Goal: Task Accomplishment & Management: Complete application form

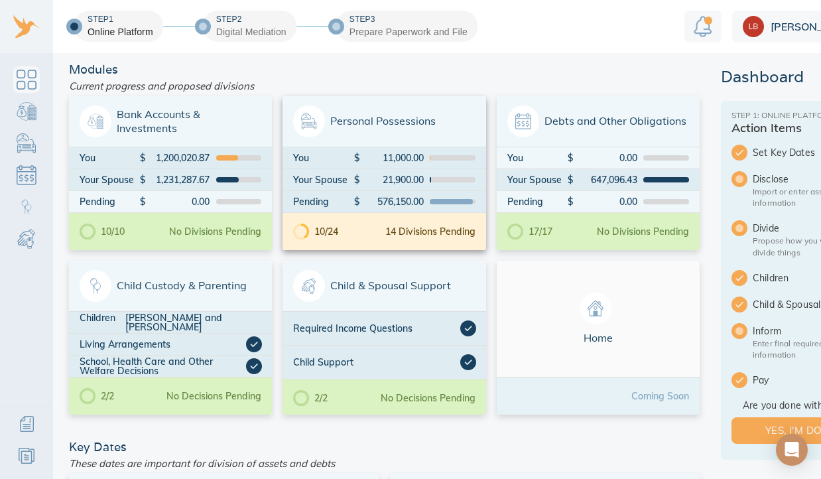
click at [396, 219] on div "10/24 14 Divisions Pending" at bounding box center [383, 231] width 203 height 37
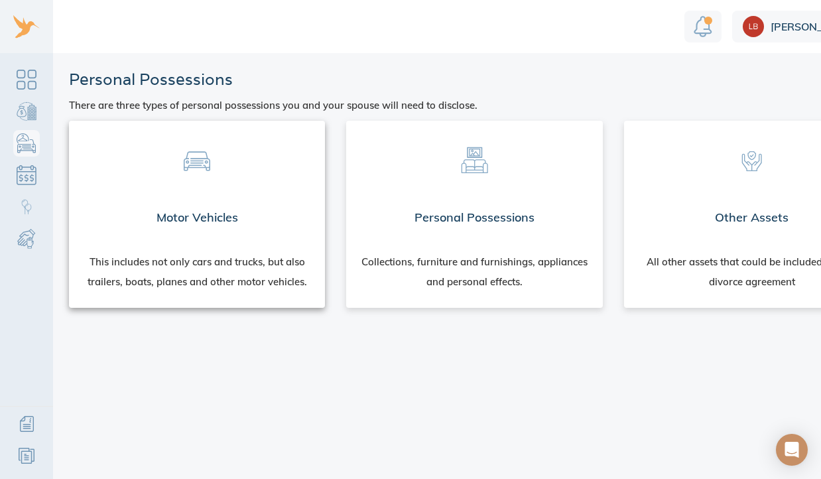
click at [217, 200] on div "Motor Vehicles" at bounding box center [197, 218] width 256 height 48
click at [455, 196] on div "Personal Possessions" at bounding box center [474, 218] width 256 height 48
click at [756, 194] on div "Other Assets" at bounding box center [752, 218] width 256 height 48
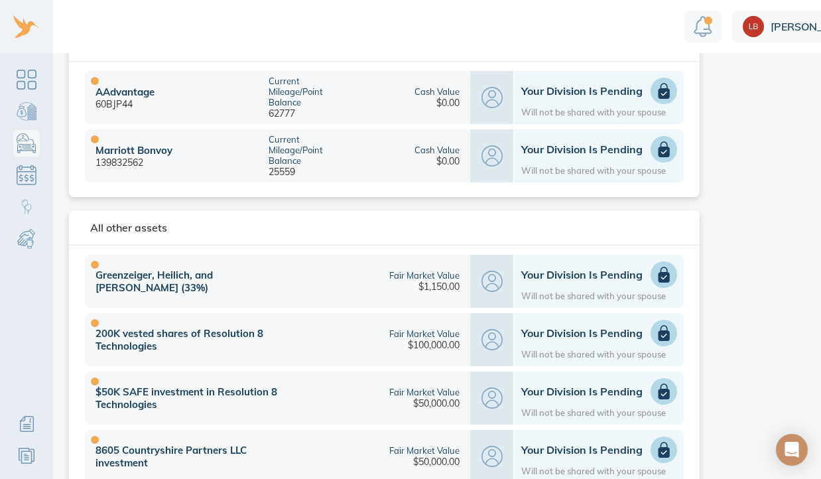
scroll to position [463, 0]
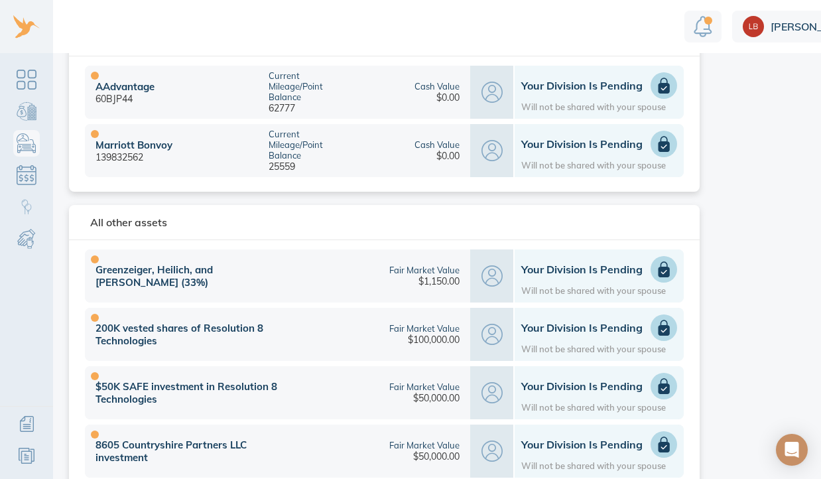
click at [703, 21] on img "Notification" at bounding box center [702, 26] width 19 height 21
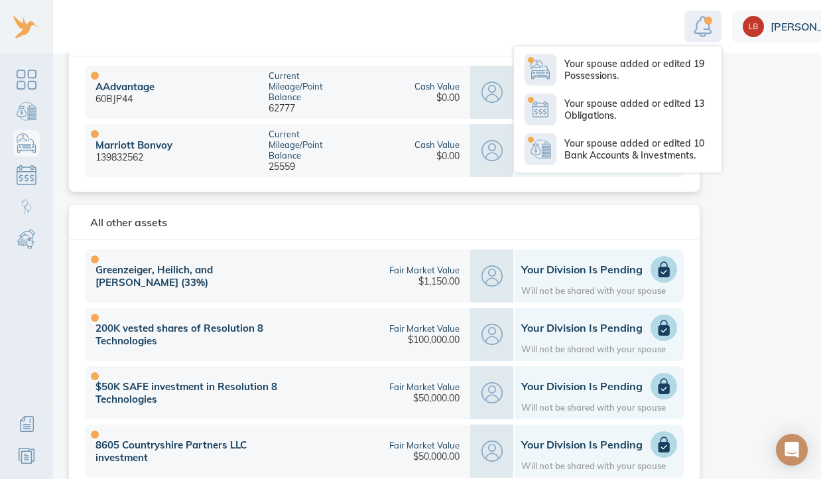
click at [703, 21] on img "Notification" at bounding box center [702, 26] width 19 height 21
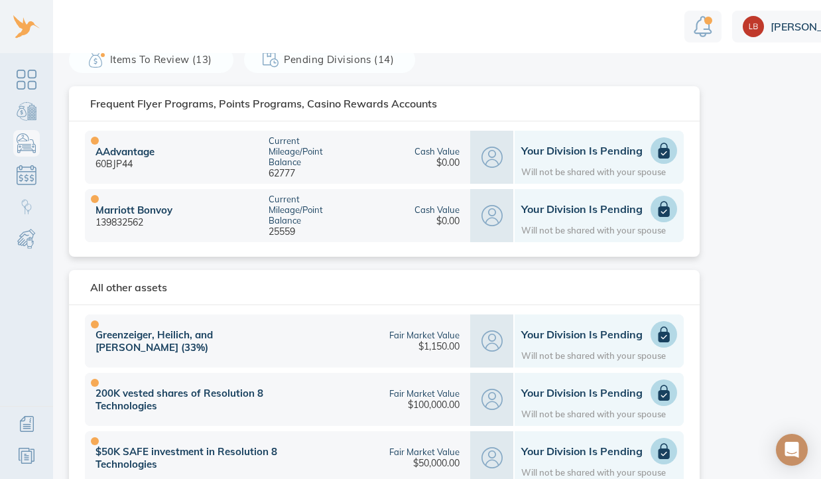
scroll to position [359, 0]
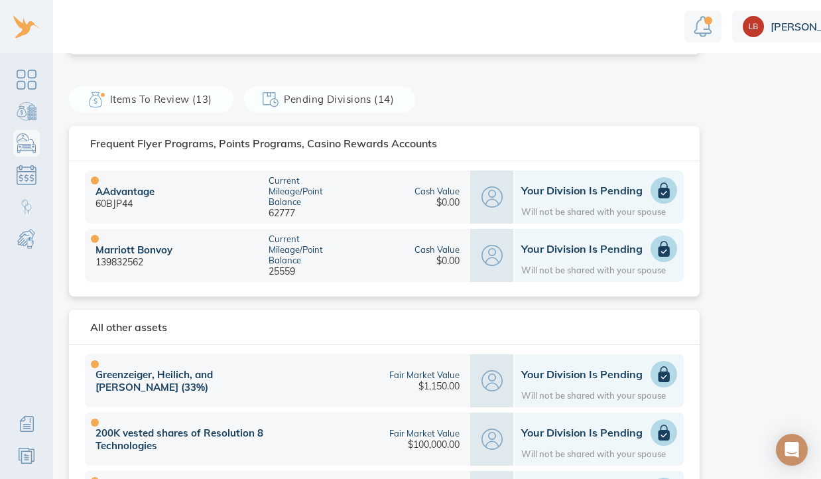
click at [567, 192] on h1 "Your Division is Pending" at bounding box center [599, 190] width 156 height 13
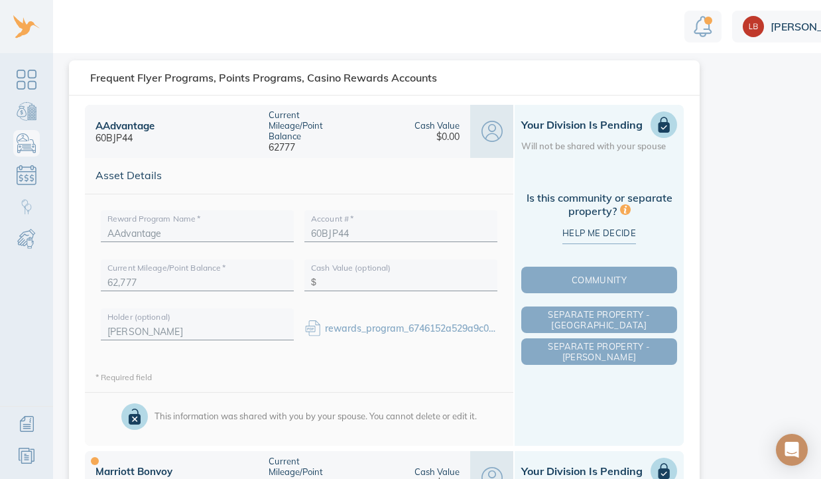
scroll to position [465, 0]
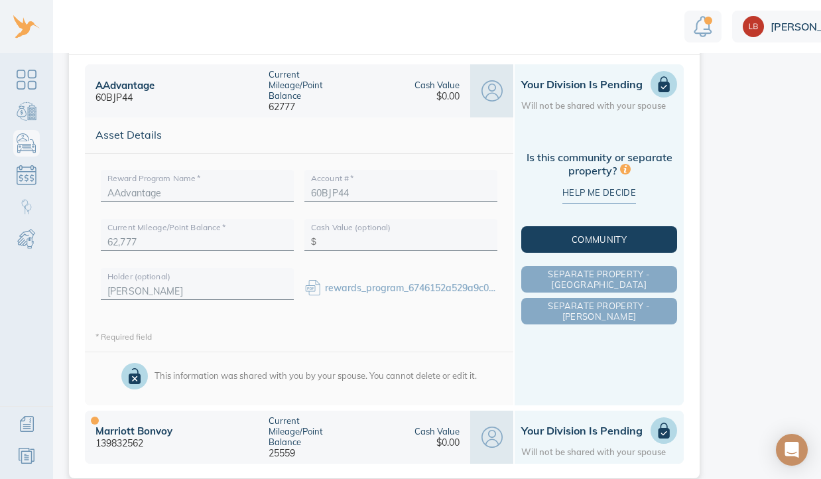
click at [619, 245] on span "Community" at bounding box center [599, 239] width 150 height 11
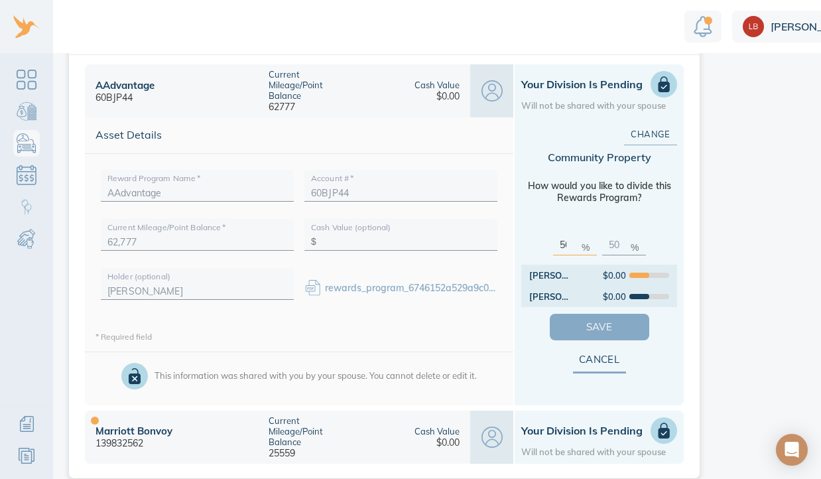
click at [597, 331] on span "Save" at bounding box center [599, 326] width 57 height 17
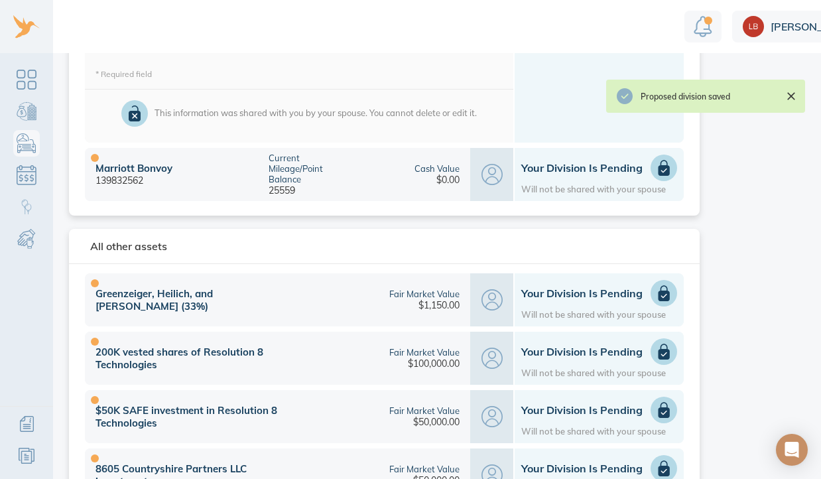
scroll to position [729, 0]
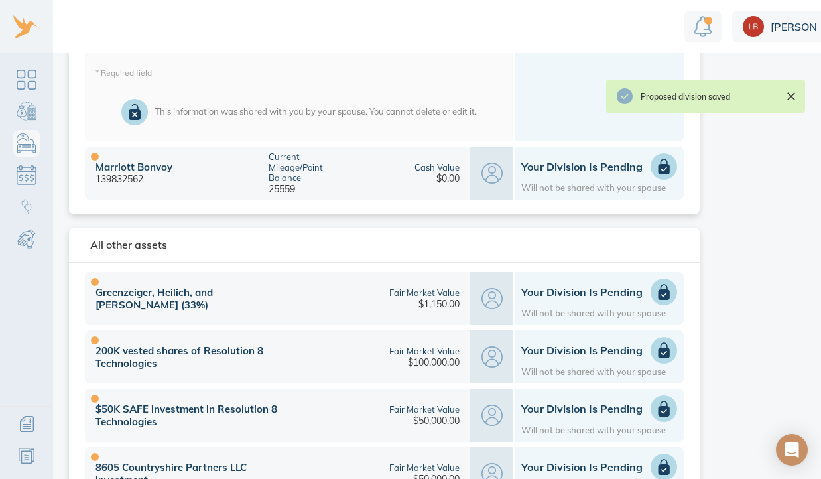
click at [554, 168] on h1 "Your Division is Pending" at bounding box center [599, 166] width 156 height 13
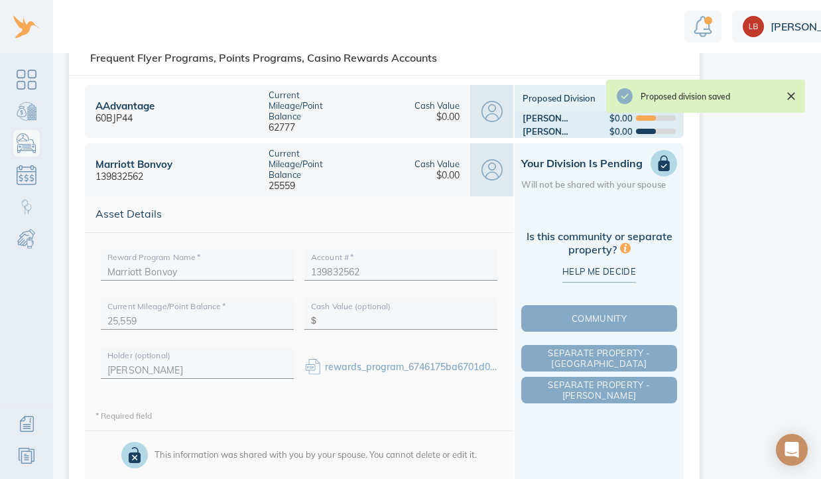
scroll to position [442, 0]
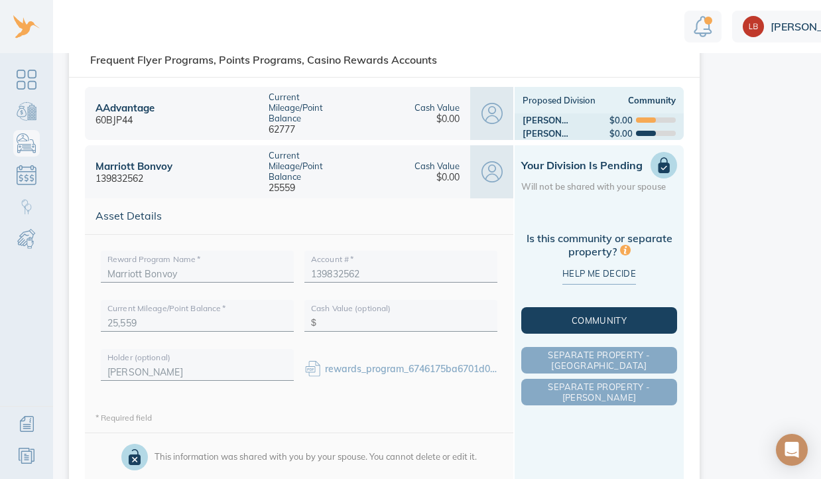
click at [583, 318] on span "Community" at bounding box center [599, 320] width 150 height 11
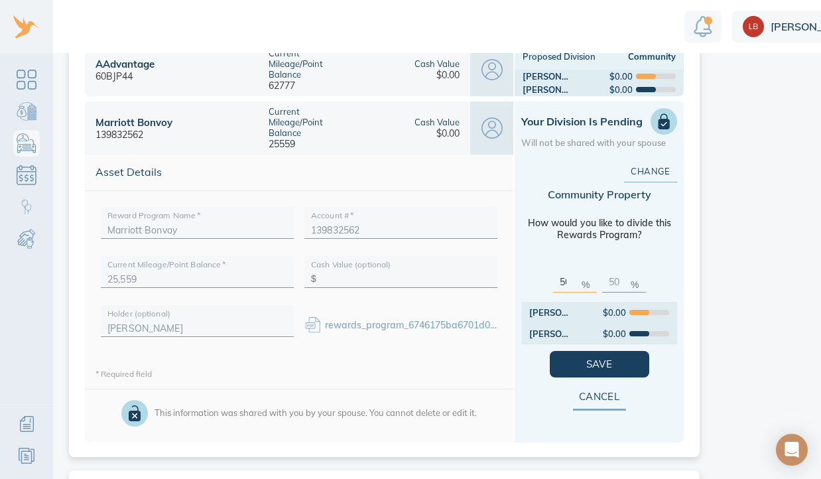
scroll to position [483, 0]
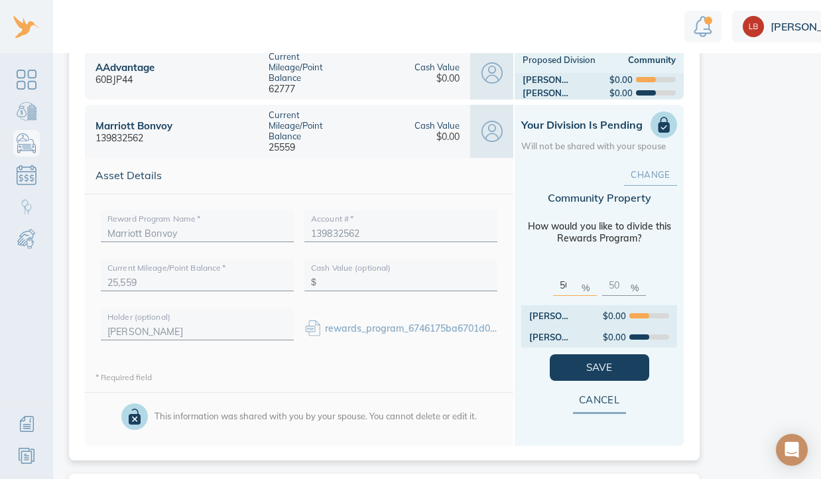
click at [645, 178] on span "Change" at bounding box center [650, 174] width 11 height 15
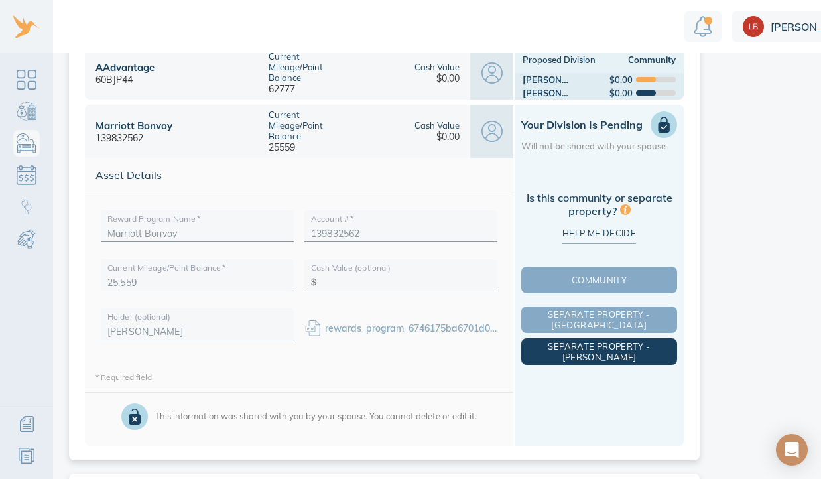
click at [585, 349] on span "Separate Property - Michael" at bounding box center [599, 351] width 150 height 21
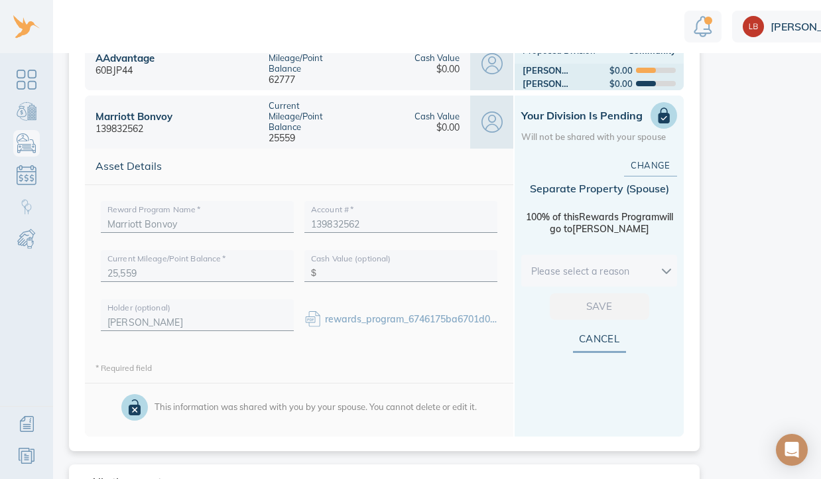
scroll to position [493, 0]
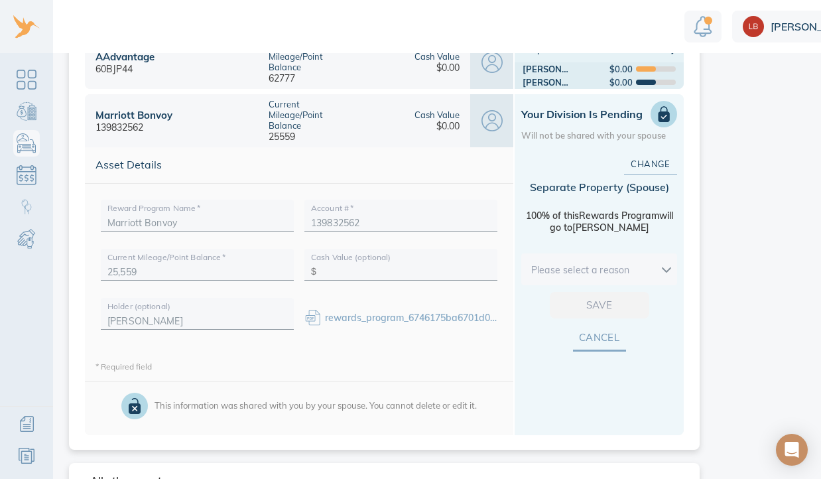
click at [605, 341] on span "Cancel" at bounding box center [599, 337] width 11 height 17
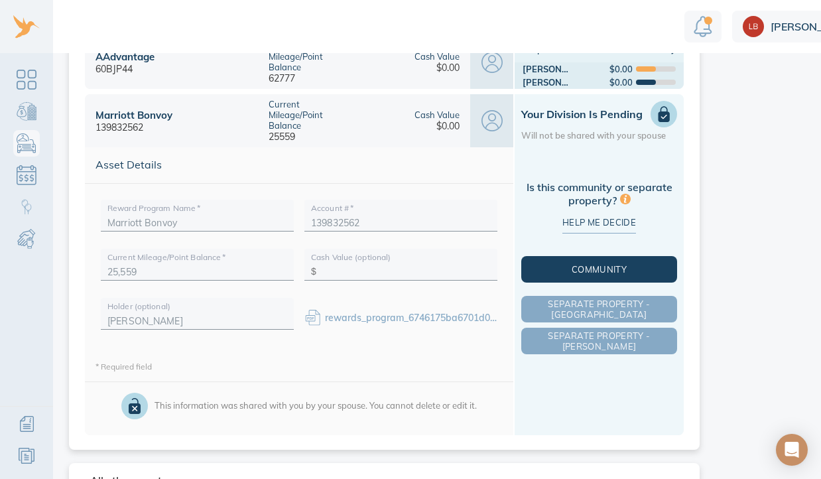
click at [582, 270] on span "Community" at bounding box center [599, 269] width 150 height 11
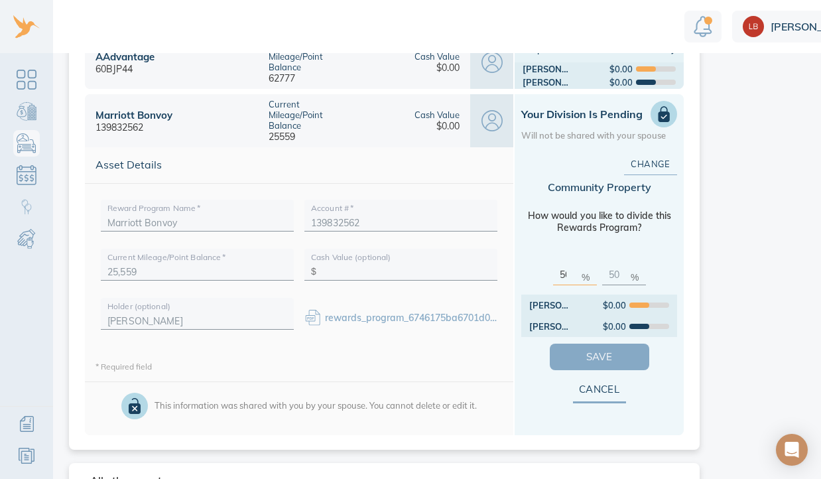
click at [585, 359] on span "Save" at bounding box center [599, 356] width 57 height 17
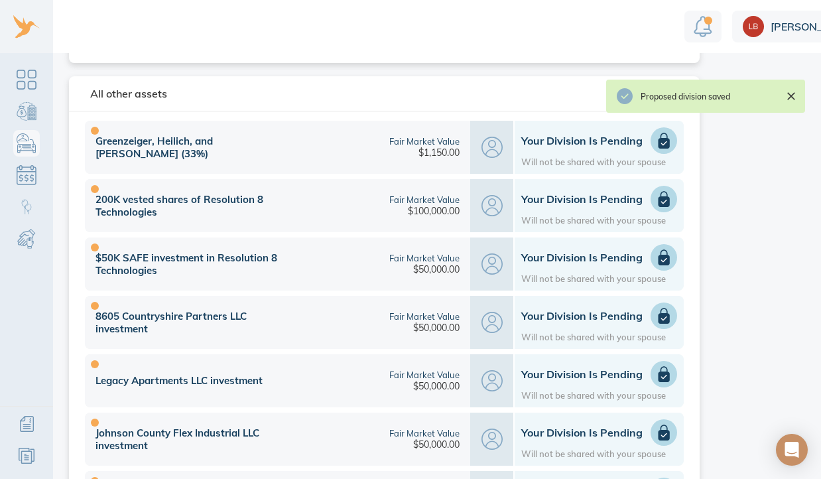
scroll to position [892, 0]
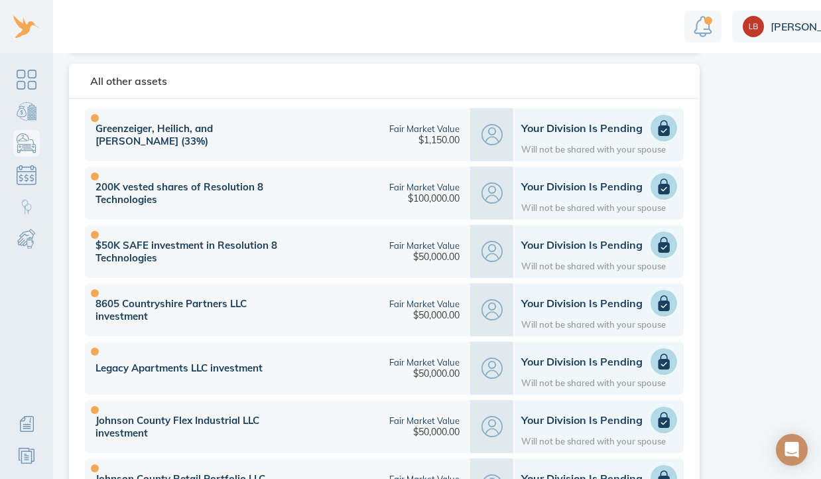
click at [660, 128] on icon at bounding box center [663, 128] width 11 height 16
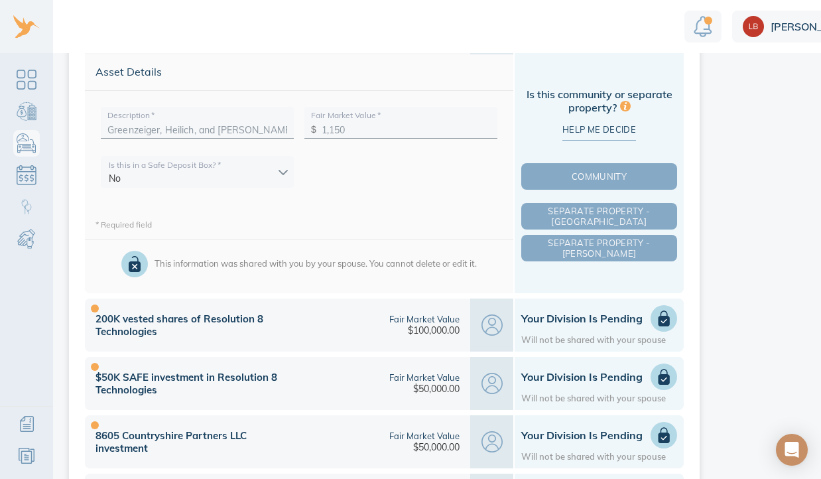
scroll to position [713, 0]
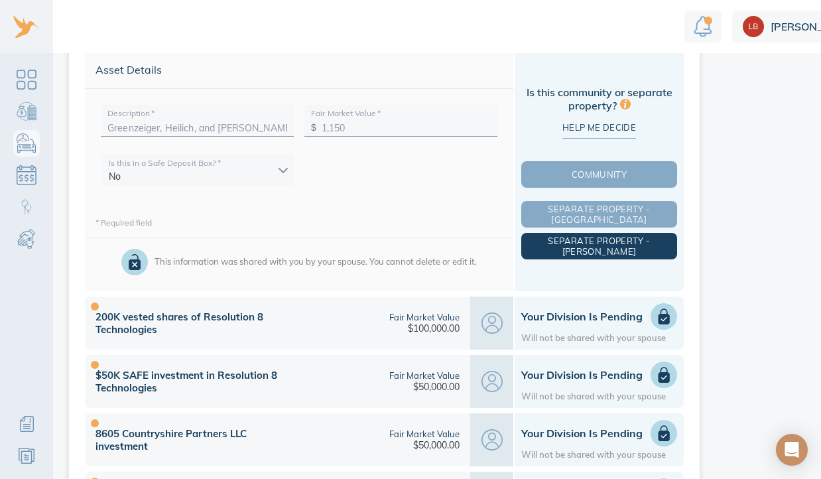
click at [624, 243] on span "Separate Property - Michael" at bounding box center [599, 245] width 150 height 21
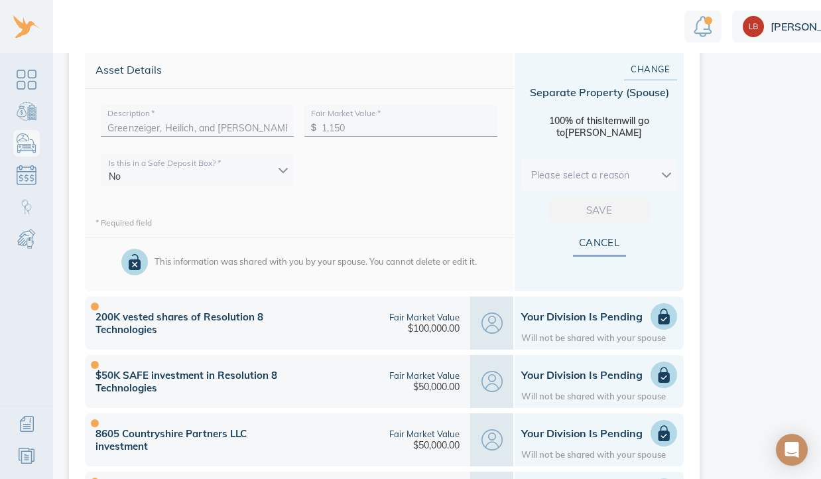
click at [621, 156] on body "Linnea Other Assets This is your shared list of other assets that both you and …" at bounding box center [453, 239] width 906 height 479
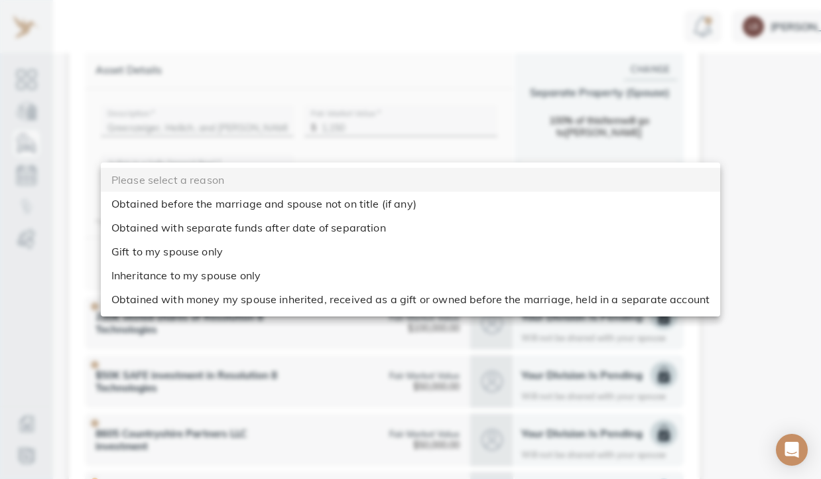
click at [796, 227] on div at bounding box center [410, 239] width 821 height 479
click at [632, 163] on body "Linnea Other Assets This is your shared list of other assets that both you and …" at bounding box center [453, 239] width 906 height 479
click at [632, 162] on ul "Please select a reason Obtained before the marriage and spouse not on title (if…" at bounding box center [410, 239] width 619 height 154
click at [650, 82] on div at bounding box center [410, 239] width 821 height 479
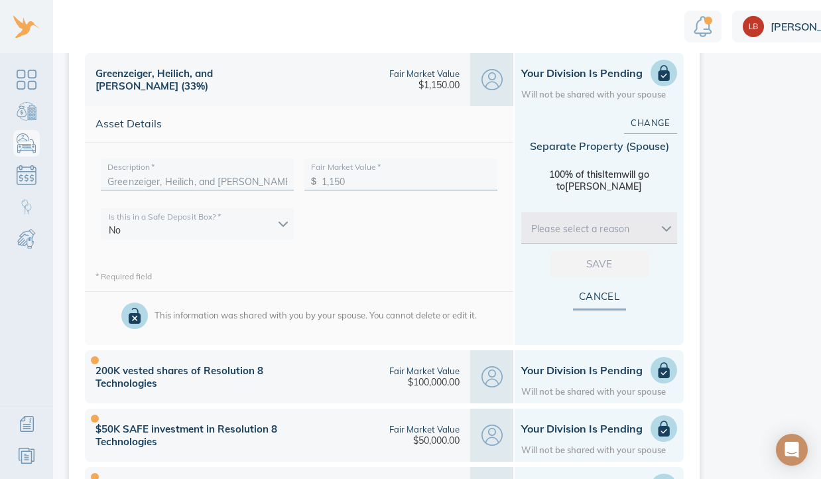
scroll to position [659, 0]
click at [648, 125] on span "Change" at bounding box center [650, 123] width 11 height 15
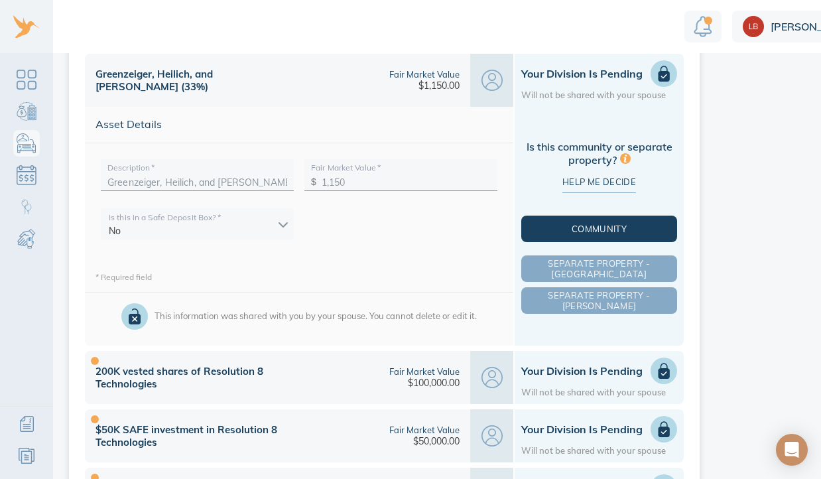
click at [607, 229] on span "Community" at bounding box center [599, 228] width 150 height 11
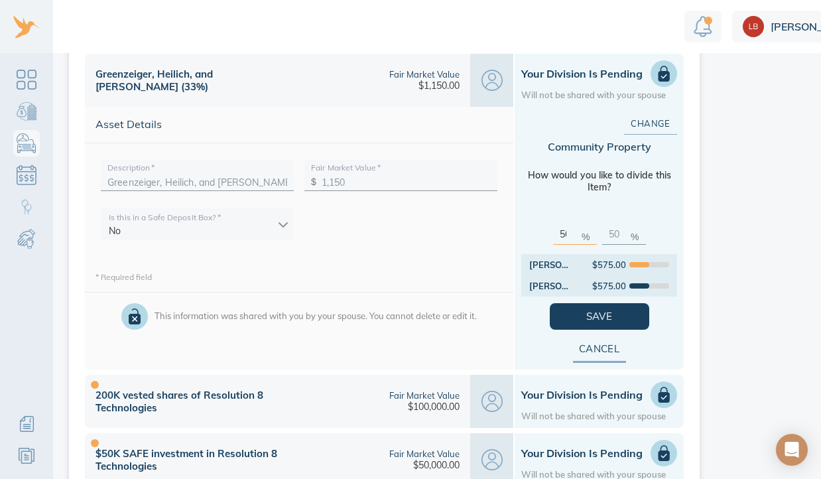
drag, startPoint x: 566, startPoint y: 233, endPoint x: 549, endPoint y: 233, distance: 17.2
click at [553, 233] on div "50 %" at bounding box center [575, 229] width 44 height 32
type input "0"
type input "100"
type input "0"
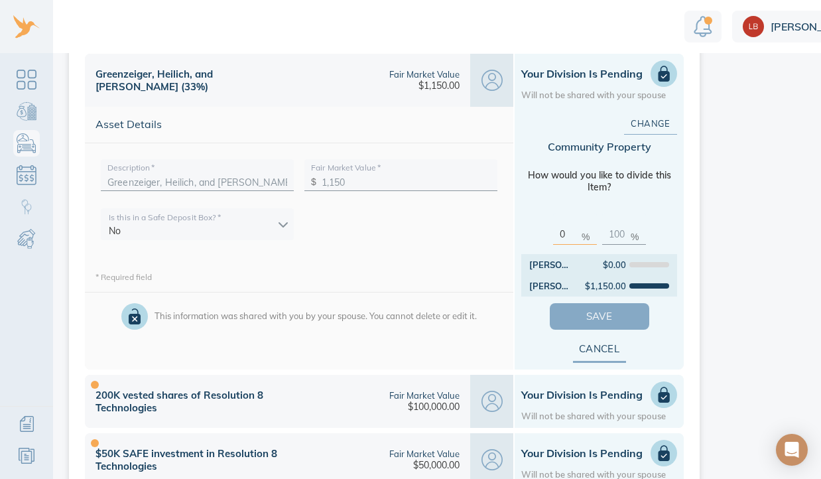
click at [594, 312] on span "Save" at bounding box center [599, 316] width 57 height 17
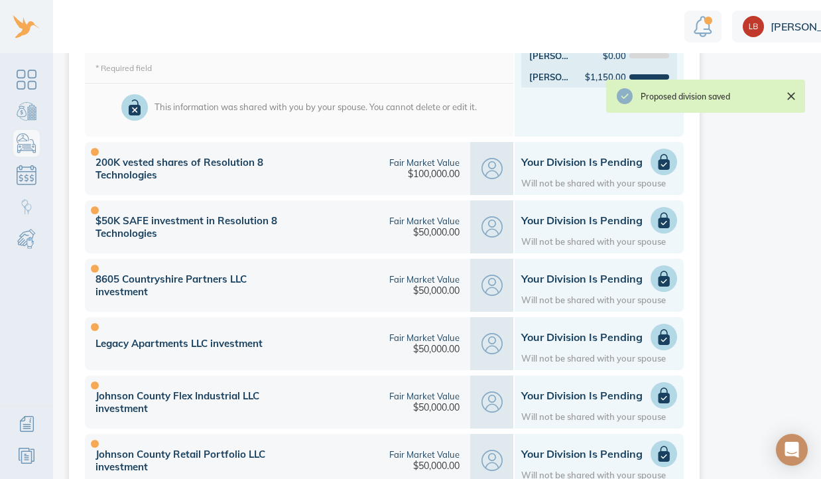
scroll to position [874, 0]
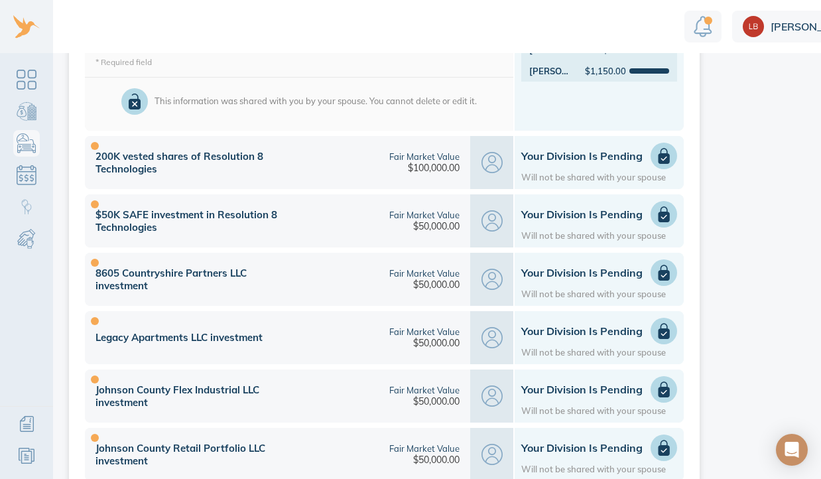
click at [599, 166] on div "Your Division is Pending Will not be shared with your spouse" at bounding box center [599, 163] width 156 height 40
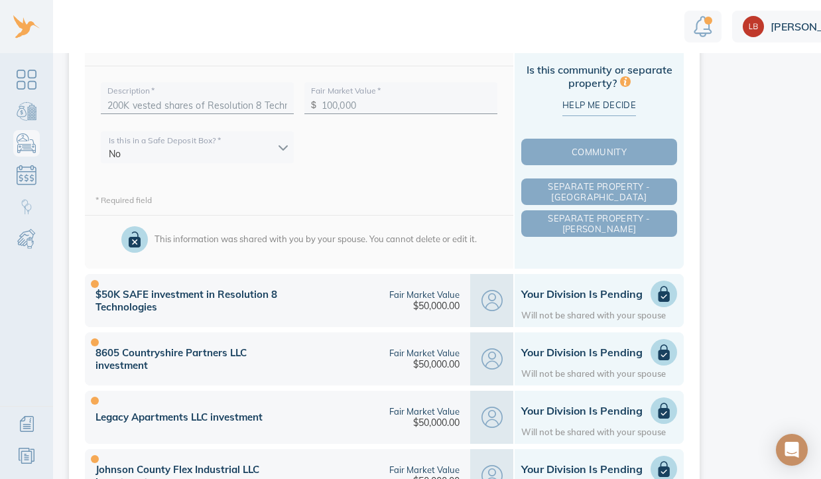
scroll to position [788, 0]
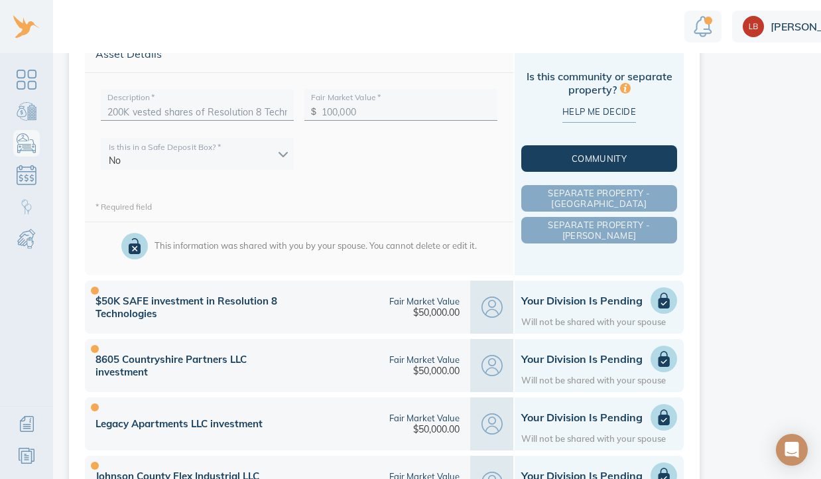
click at [599, 160] on span "Community" at bounding box center [599, 158] width 150 height 11
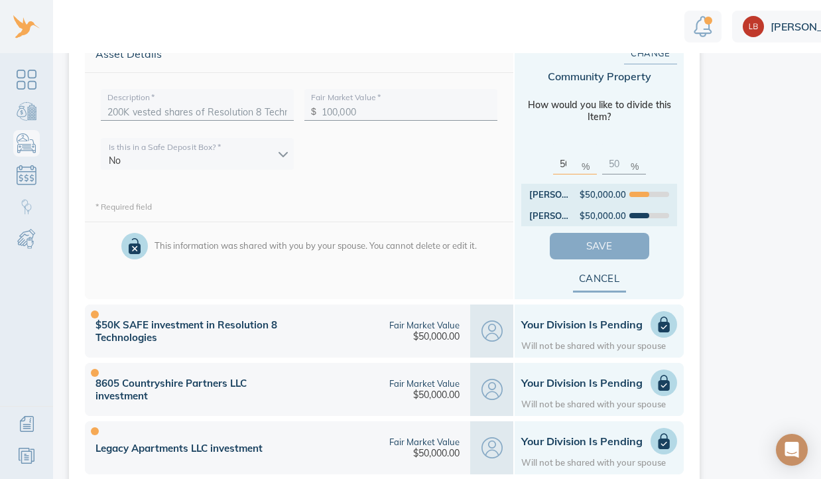
click at [601, 240] on span "Save" at bounding box center [599, 245] width 57 height 17
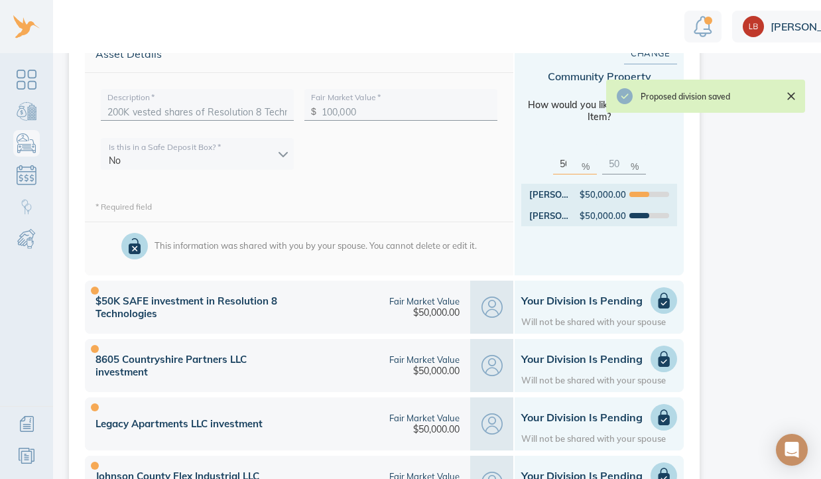
click at [581, 300] on h1 "Your Division is Pending" at bounding box center [599, 300] width 156 height 13
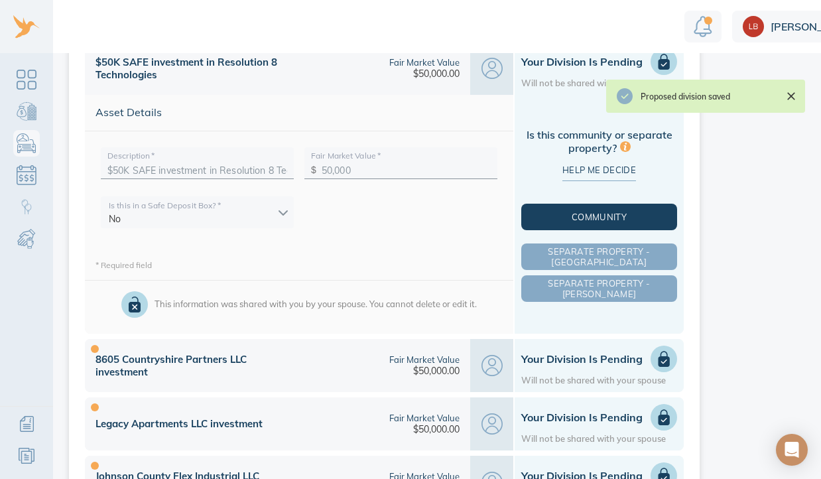
click at [581, 214] on span "Community" at bounding box center [599, 216] width 150 height 11
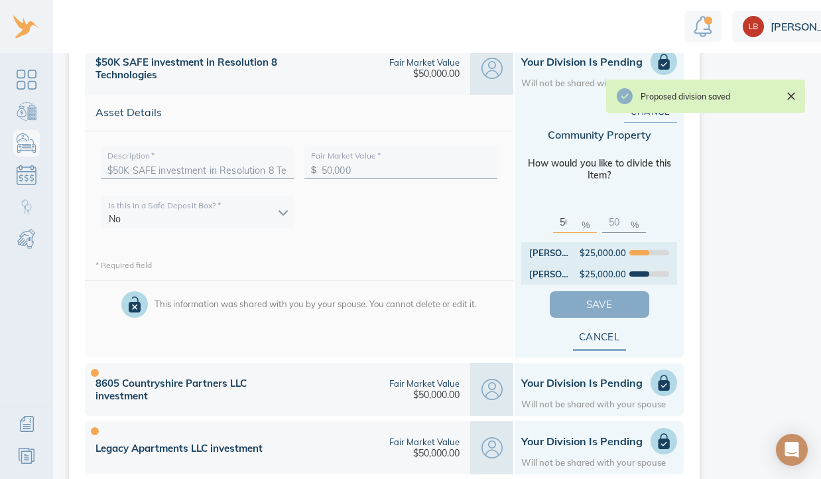
click at [581, 304] on span "Save" at bounding box center [599, 304] width 57 height 17
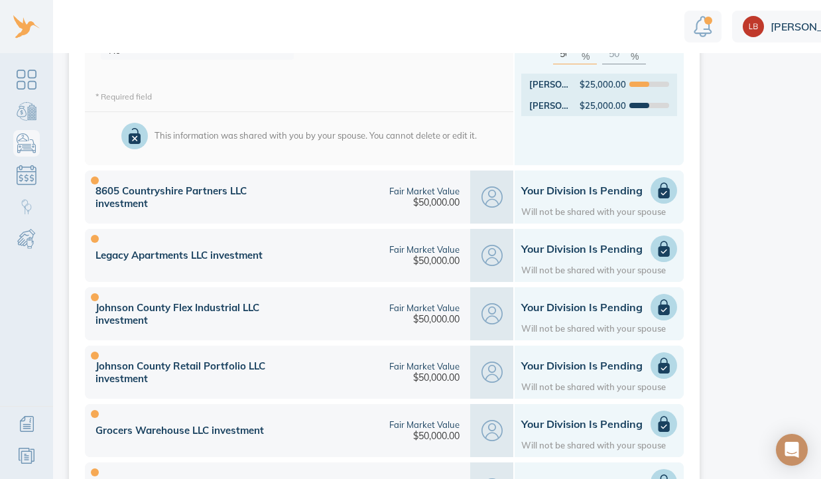
scroll to position [958, 0]
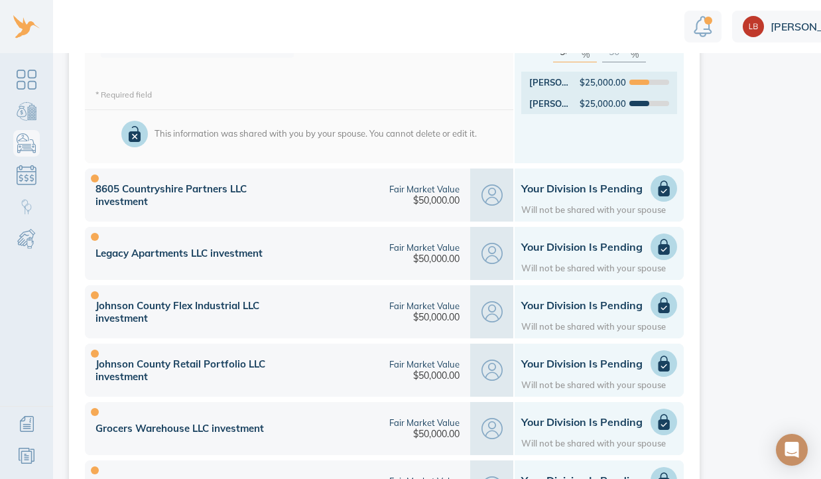
click at [562, 183] on h1 "Your Division is Pending" at bounding box center [599, 188] width 156 height 13
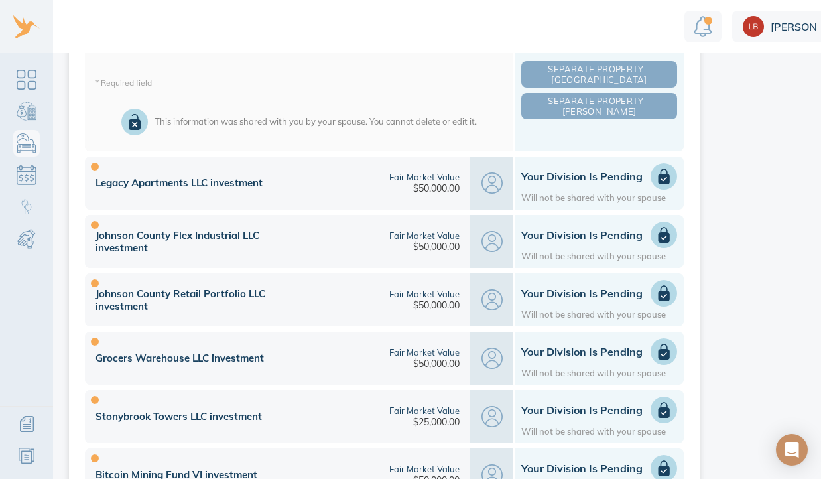
scroll to position [1031, 0]
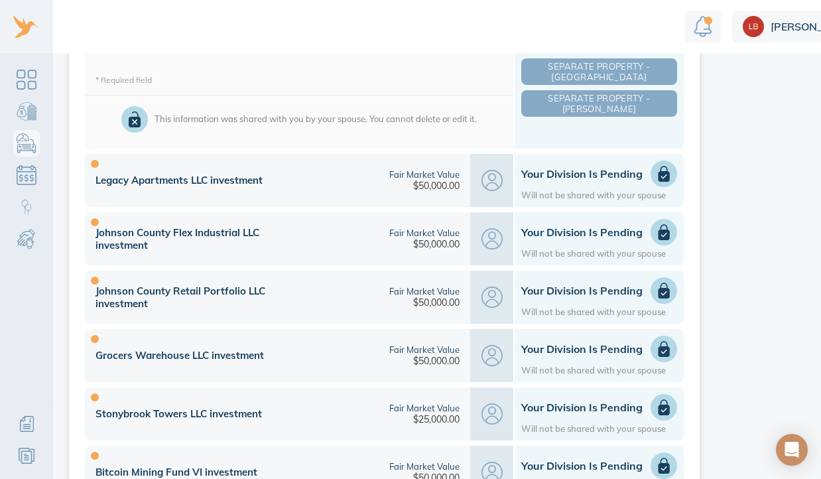
click at [571, 177] on h1 "Your Division is Pending" at bounding box center [599, 173] width 156 height 13
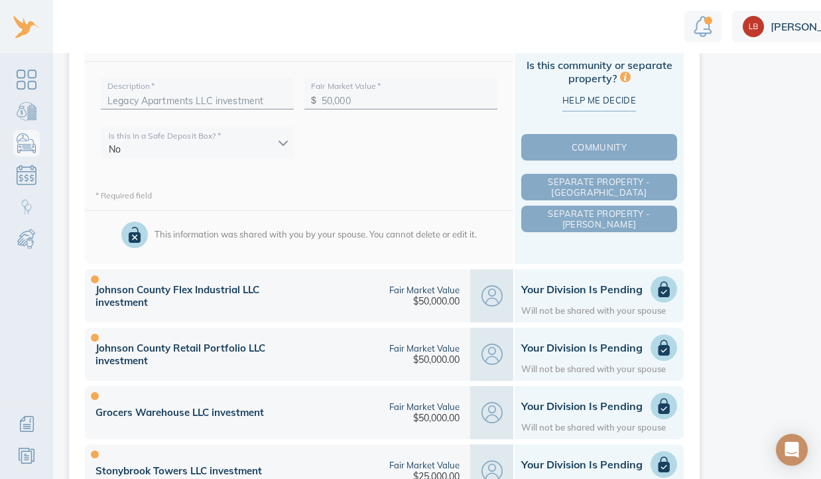
scroll to position [970, 0]
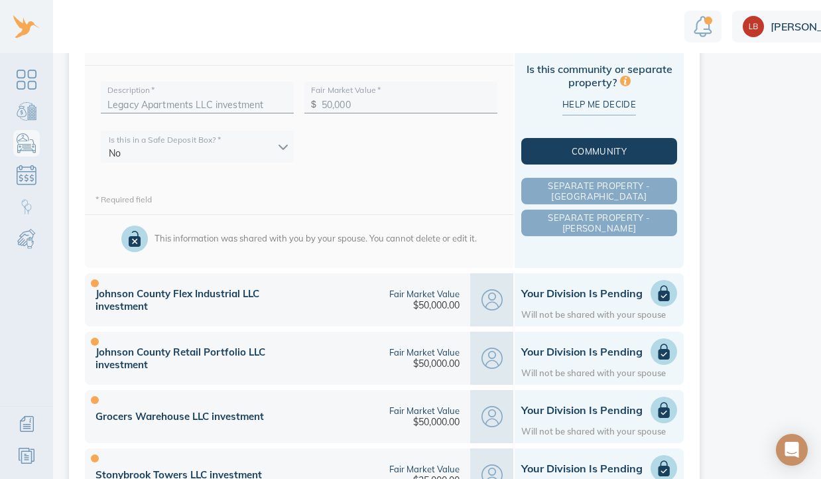
click at [566, 150] on span "Community" at bounding box center [599, 151] width 150 height 11
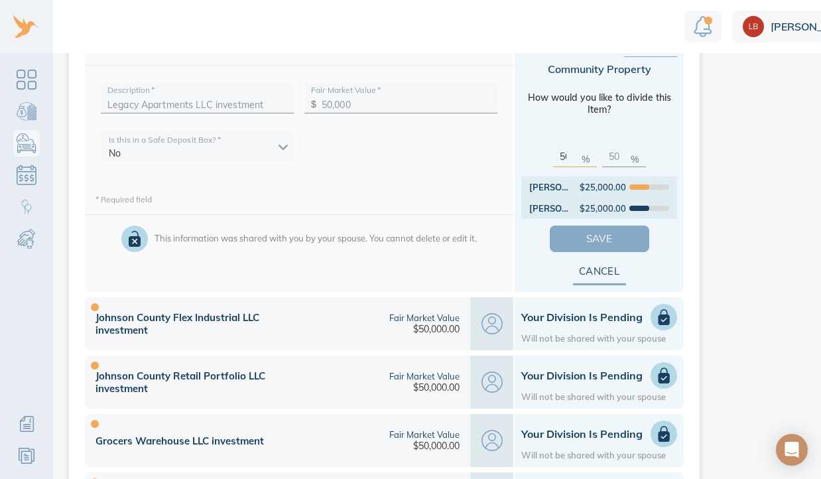
click at [593, 239] on span "Save" at bounding box center [599, 238] width 57 height 17
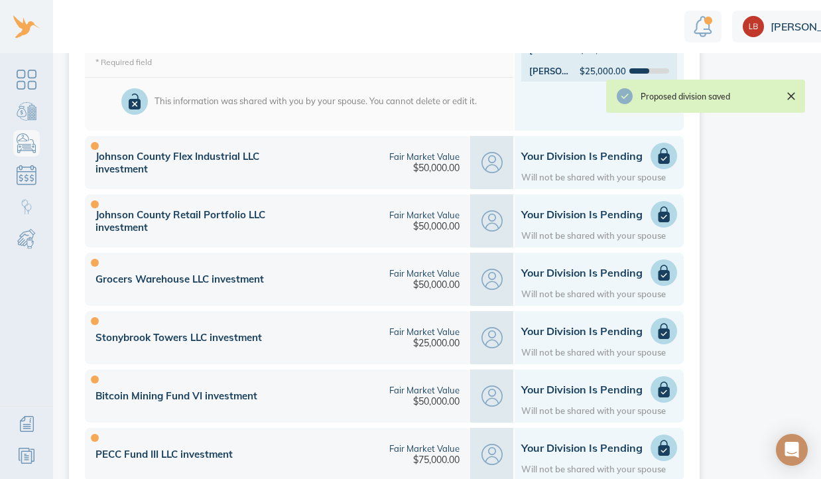
click at [605, 163] on div "Your Division is Pending Will not be shared with your spouse" at bounding box center [599, 163] width 156 height 40
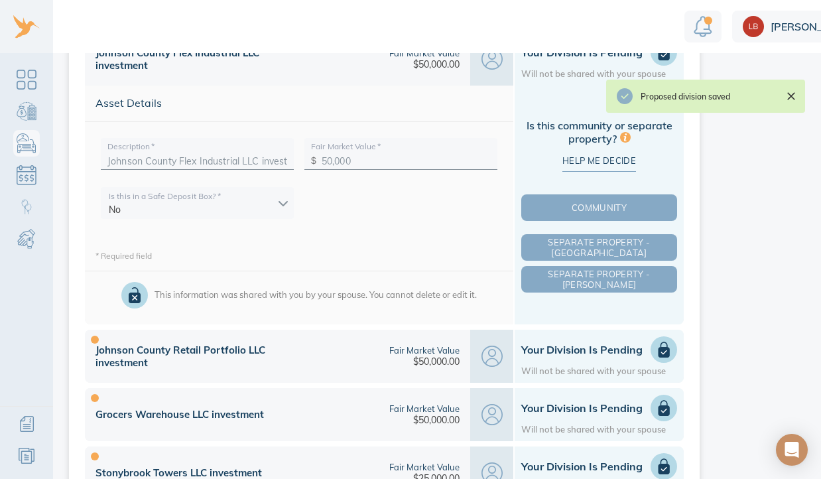
scroll to position [971, 0]
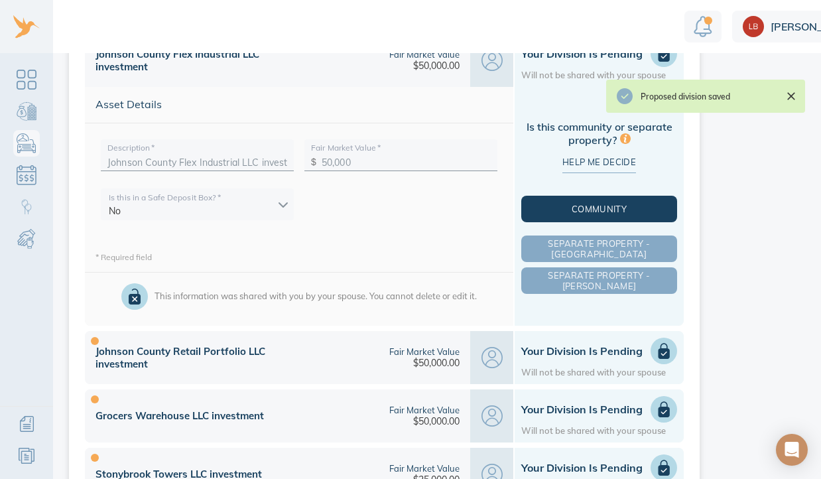
click at [605, 211] on span "Community" at bounding box center [599, 209] width 150 height 11
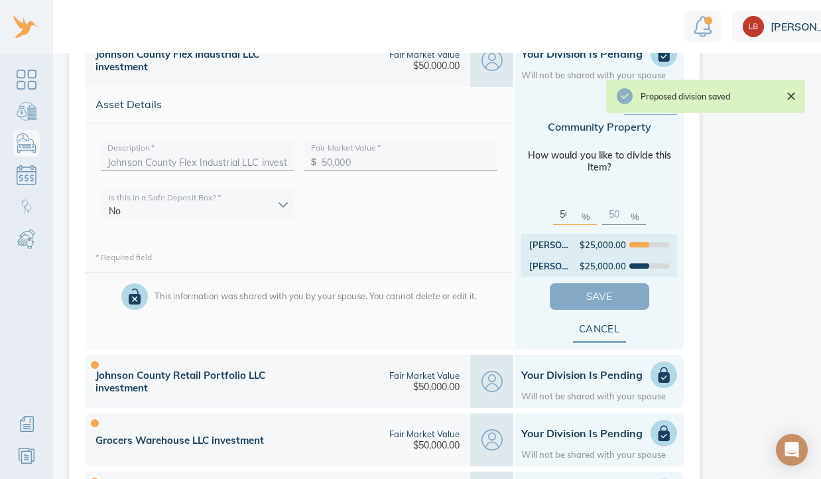
click at [589, 294] on span "Save" at bounding box center [599, 296] width 57 height 17
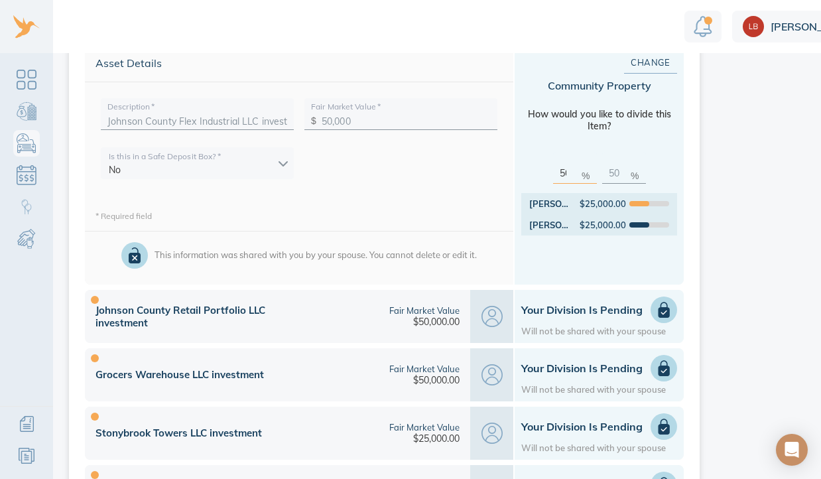
click at [575, 316] on h1 "Your Division is Pending" at bounding box center [599, 309] width 156 height 13
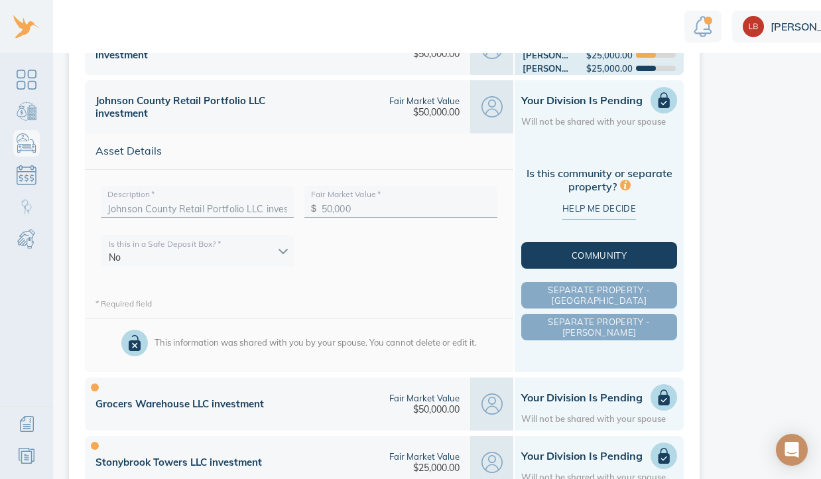
click at [567, 254] on span "Community" at bounding box center [599, 255] width 150 height 11
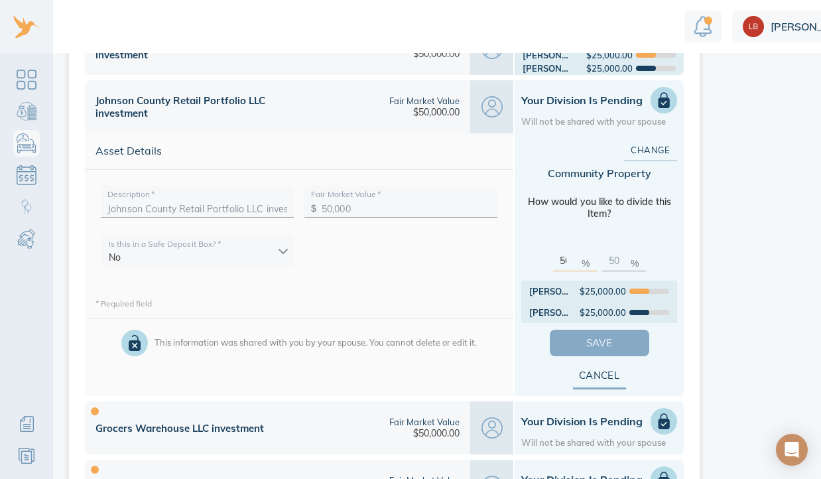
click at [581, 345] on span "Save" at bounding box center [599, 342] width 57 height 17
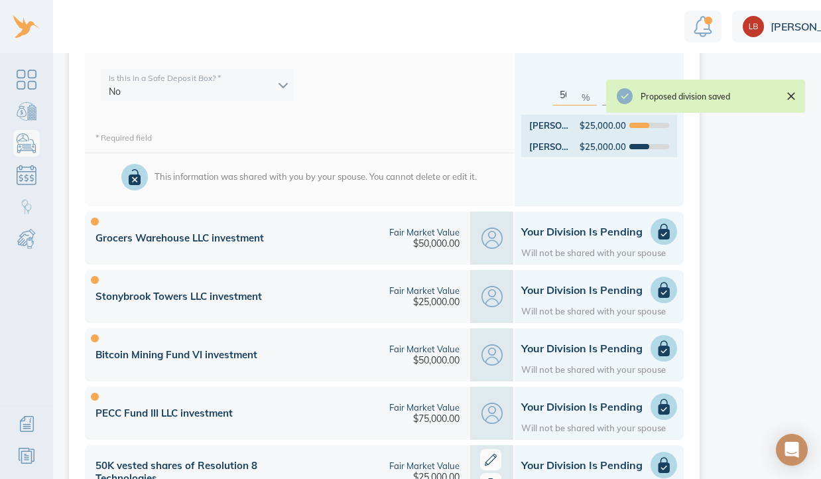
click at [560, 243] on div "Your Division is Pending Will not be shared with your spouse" at bounding box center [599, 238] width 156 height 40
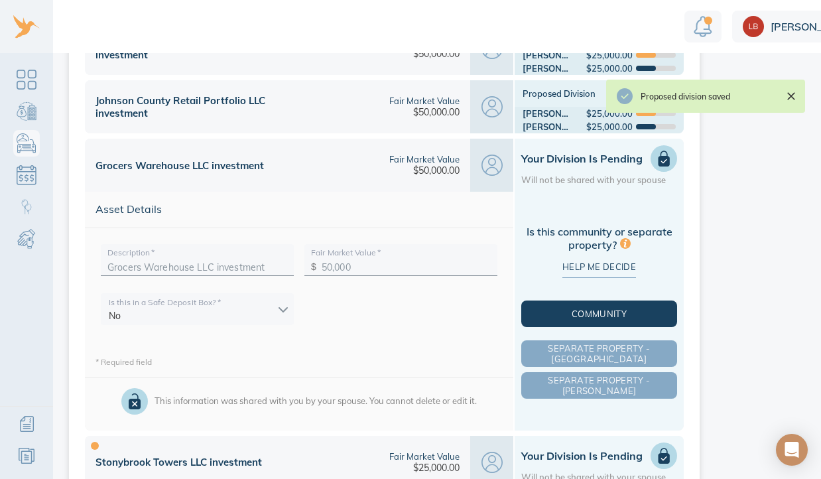
click at [573, 305] on button "Community" at bounding box center [599, 313] width 156 height 27
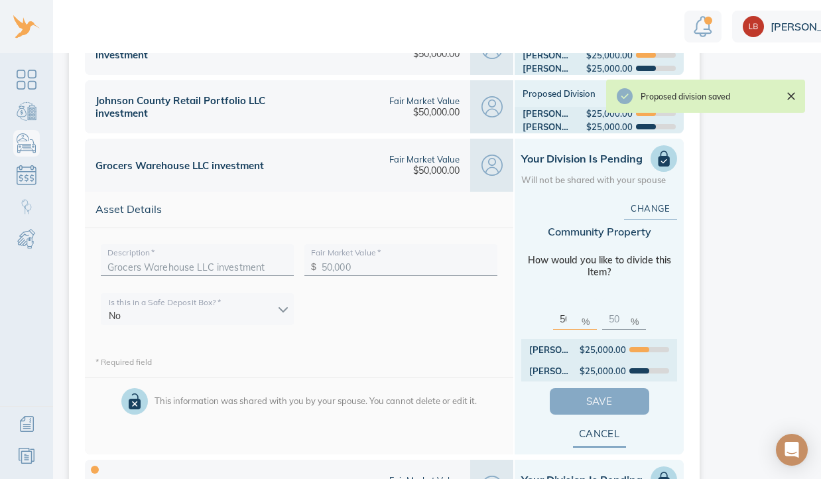
click at [587, 398] on span "Save" at bounding box center [599, 400] width 57 height 17
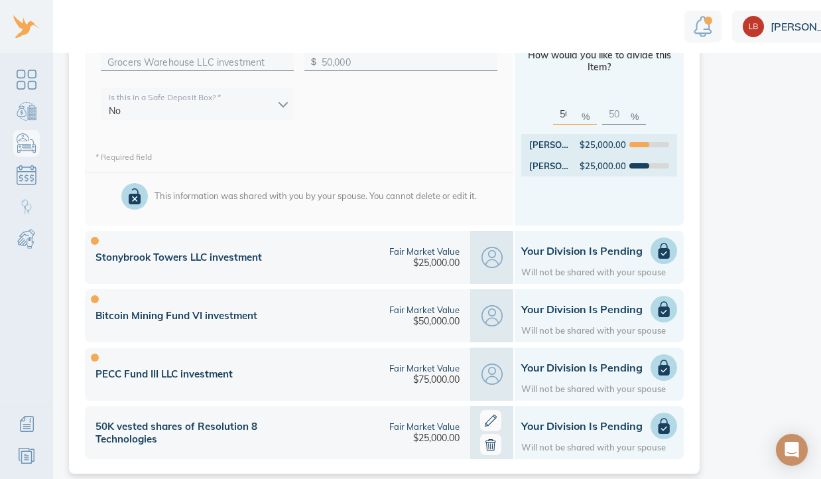
scroll to position [1209, 0]
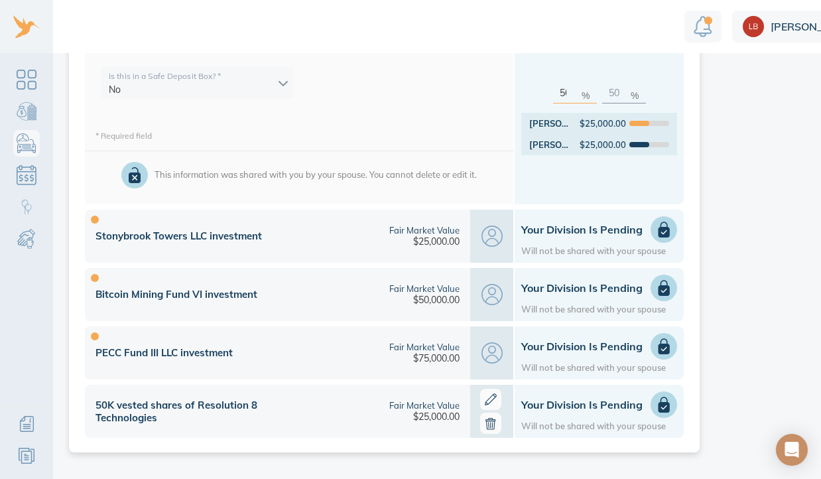
click at [567, 240] on div "Your Division is Pending Will not be shared with your spouse" at bounding box center [599, 236] width 156 height 40
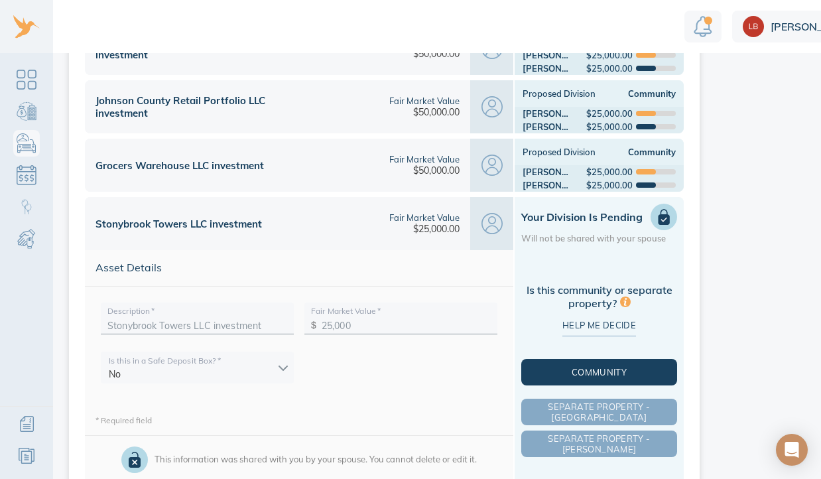
click at [578, 374] on span "Community" at bounding box center [599, 372] width 150 height 11
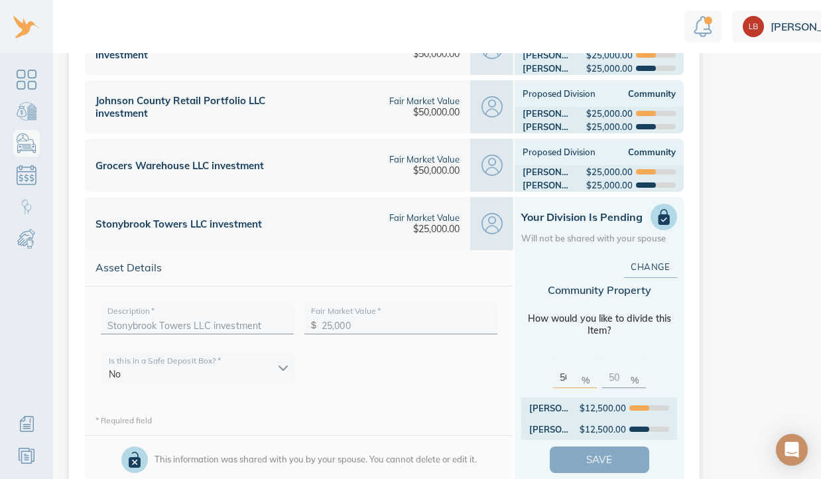
click at [594, 463] on span "Save" at bounding box center [599, 459] width 57 height 17
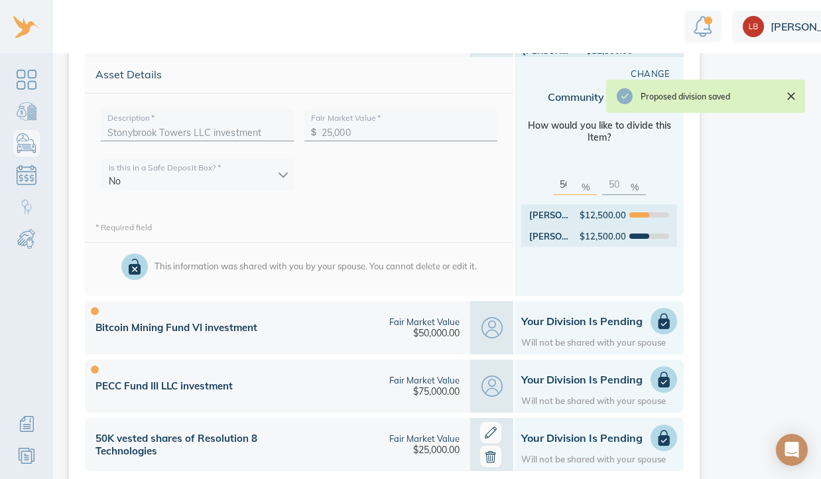
scroll to position [1209, 0]
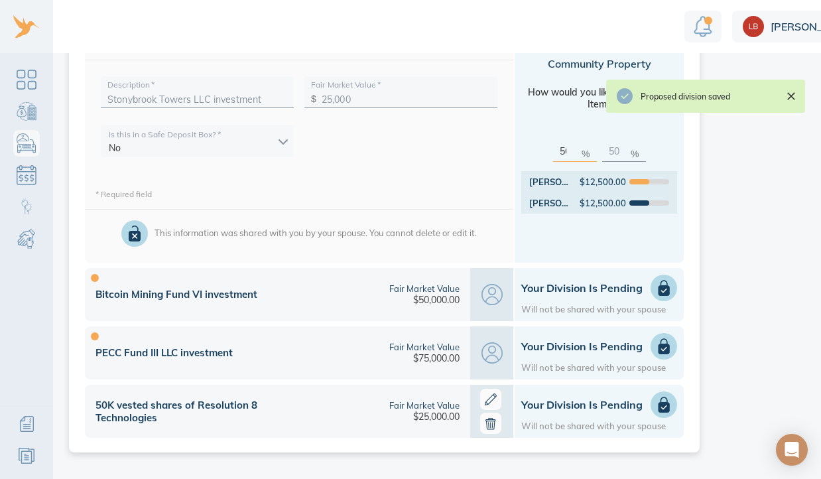
click at [562, 286] on h1 "Your Division is Pending" at bounding box center [599, 287] width 156 height 13
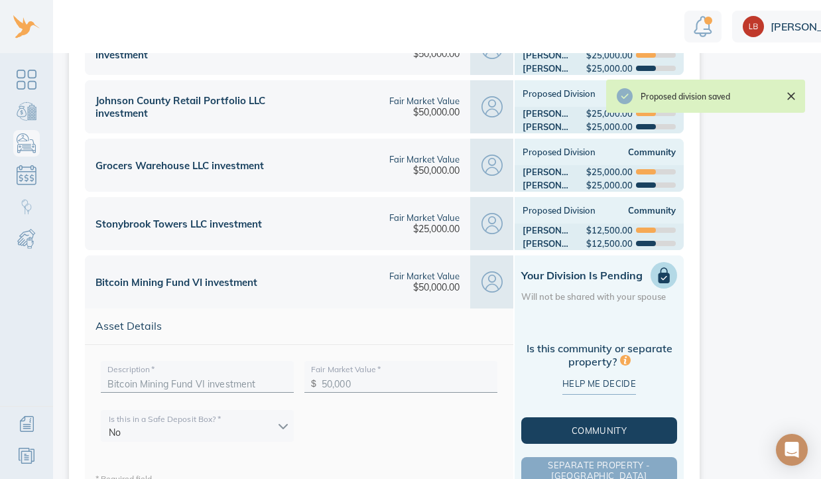
click at [581, 428] on span "Community" at bounding box center [599, 430] width 150 height 11
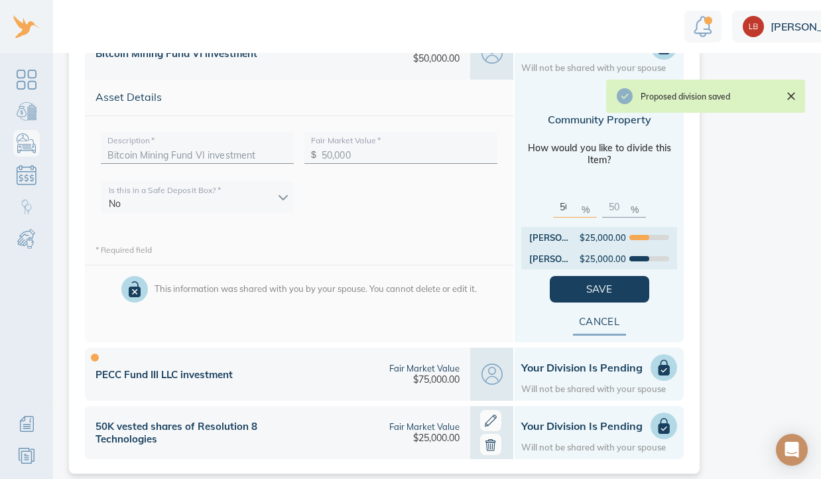
scroll to position [1224, 0]
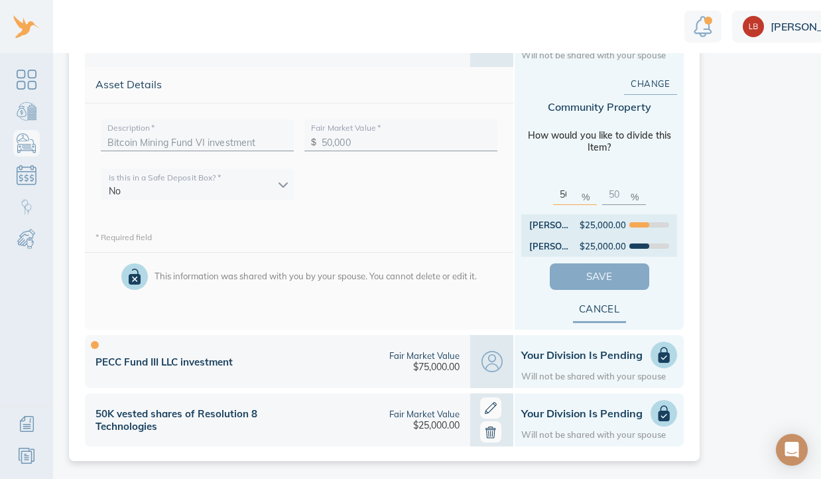
click at [576, 278] on span "Save" at bounding box center [599, 276] width 57 height 17
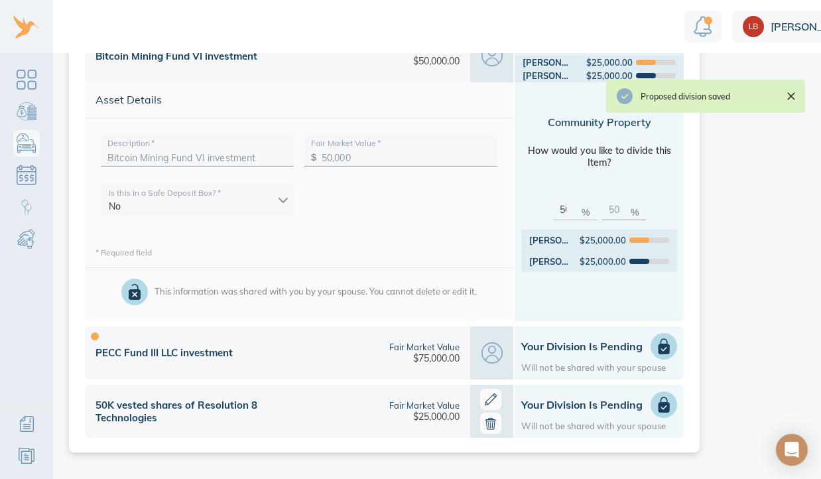
scroll to position [1209, 0]
click at [563, 342] on h1 "Your Division is Pending" at bounding box center [599, 345] width 156 height 13
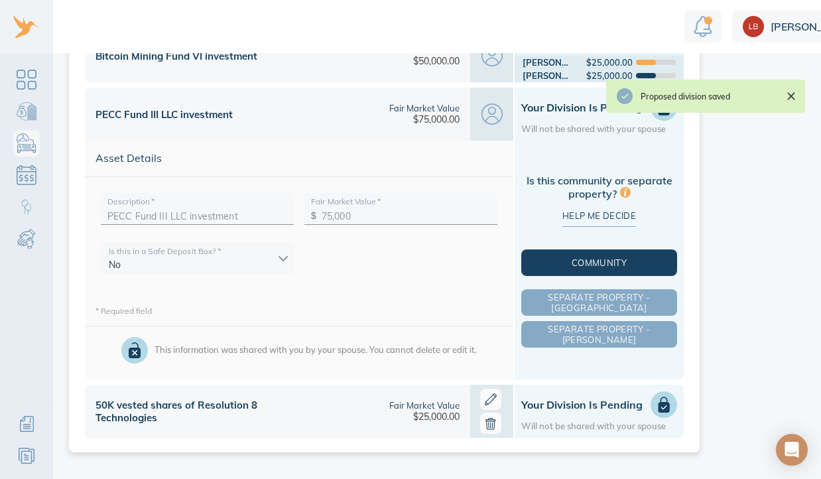
click at [564, 265] on span "Community" at bounding box center [599, 262] width 150 height 11
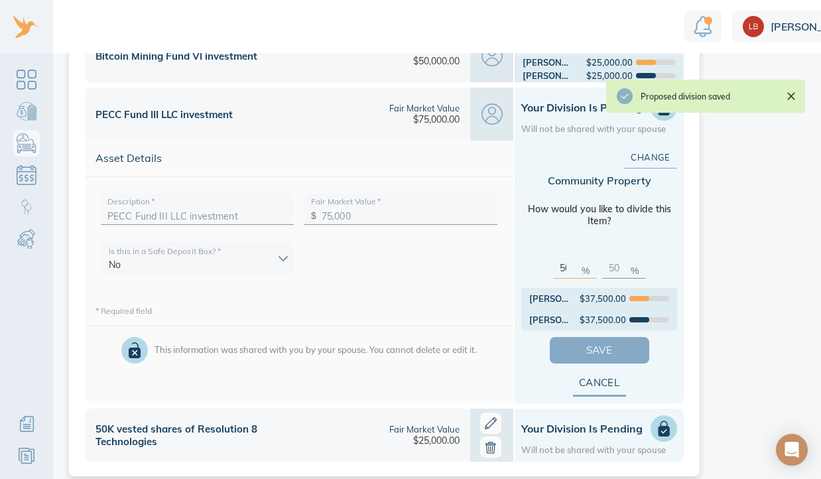
click at [574, 345] on span "Save" at bounding box center [599, 349] width 57 height 17
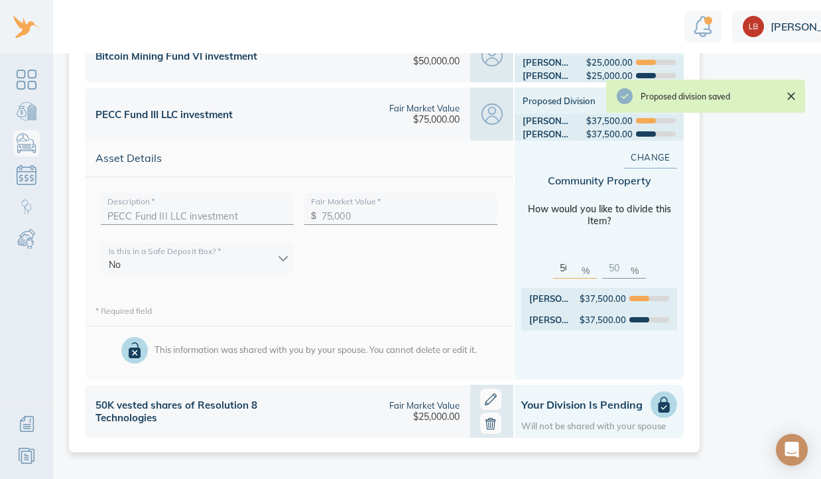
click at [569, 405] on h1 "Your Division is Pending" at bounding box center [599, 404] width 156 height 13
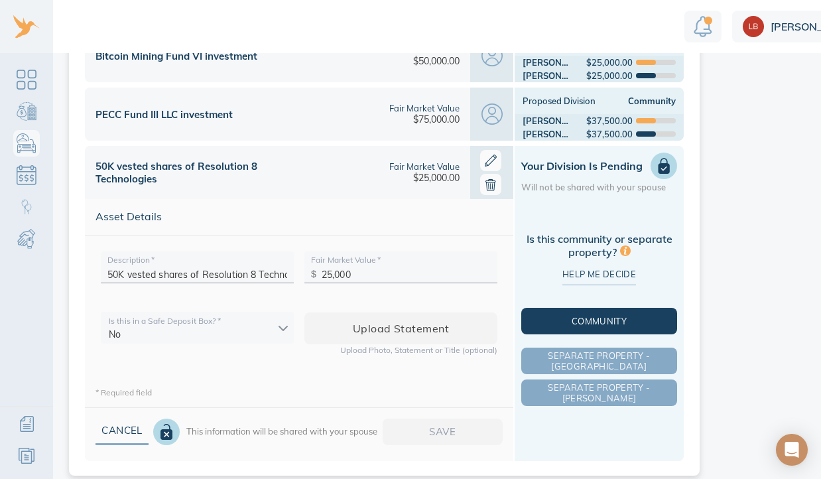
click at [561, 317] on span "Community" at bounding box center [599, 321] width 150 height 11
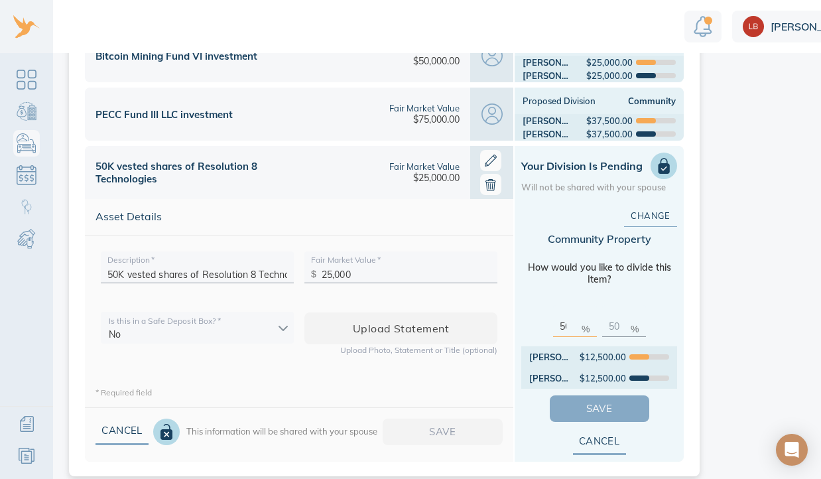
click at [575, 407] on span "Save" at bounding box center [599, 408] width 57 height 17
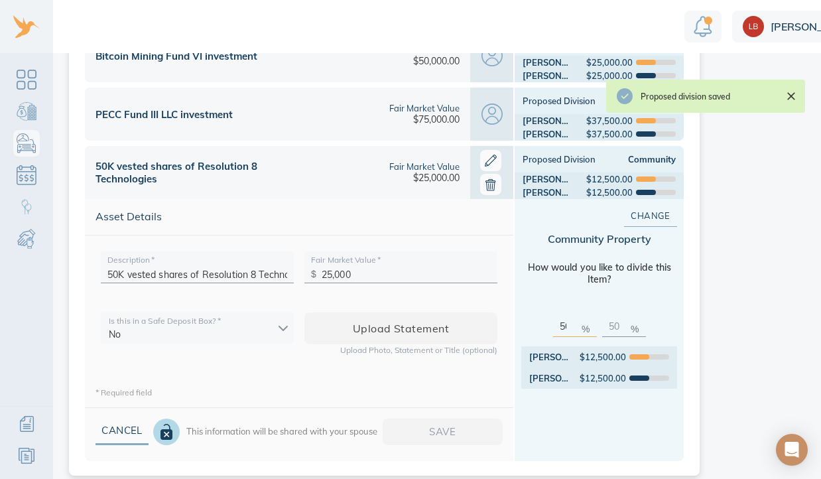
scroll to position [1232, 0]
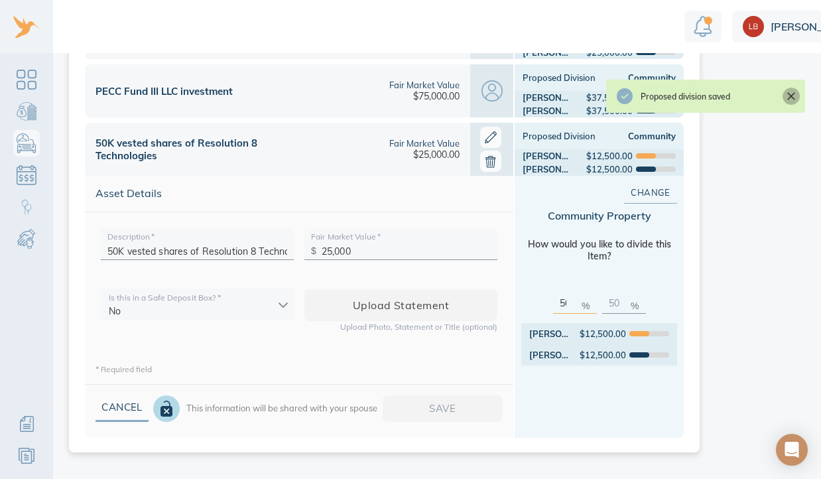
click at [791, 95] on icon "Close" at bounding box center [791, 96] width 8 height 8
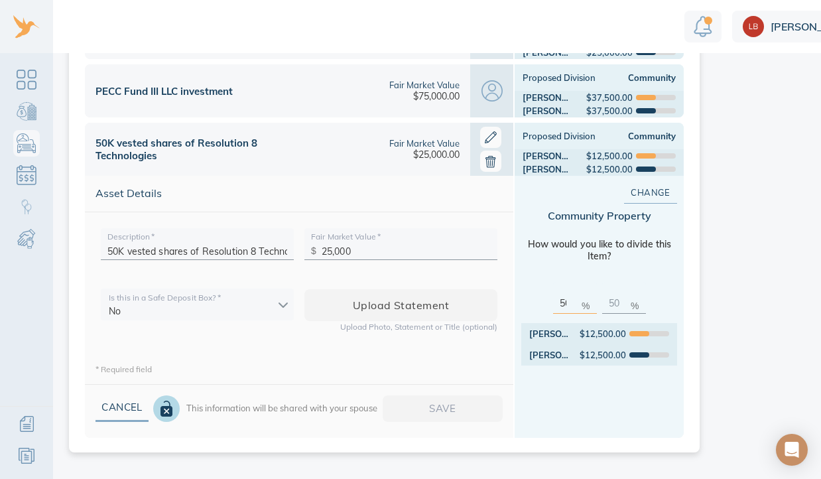
click at [705, 29] on img "Notification" at bounding box center [702, 26] width 19 height 21
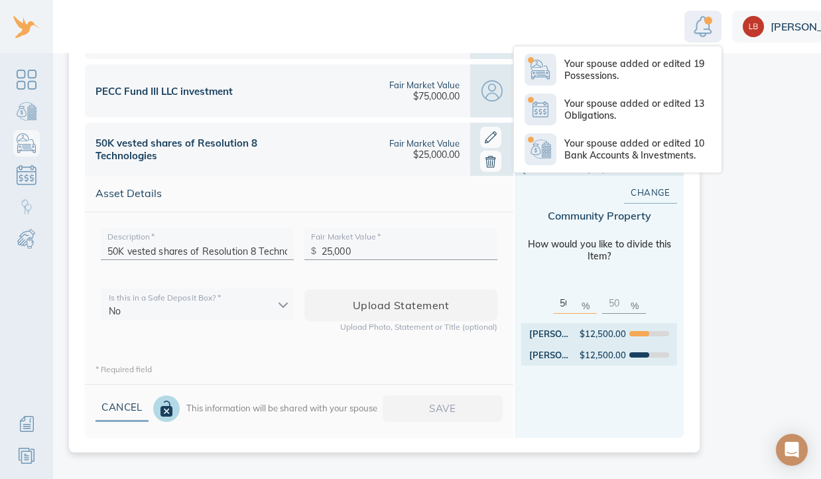
click at [705, 29] on img "Notification" at bounding box center [702, 26] width 19 height 21
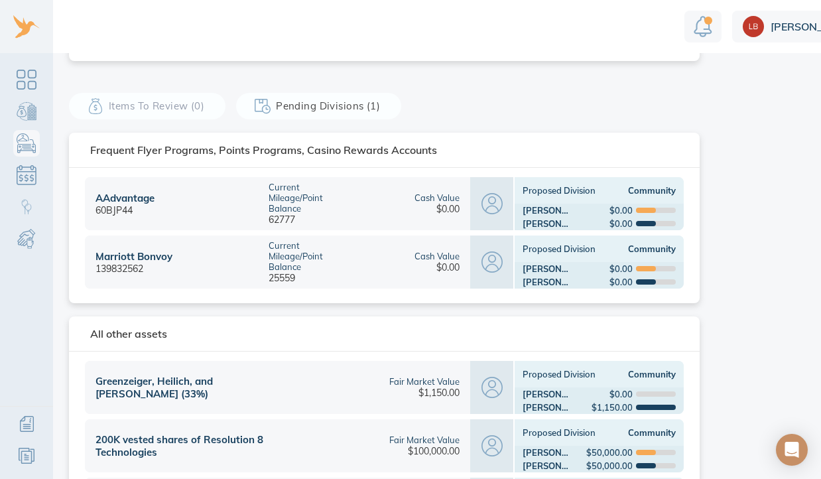
scroll to position [0, 0]
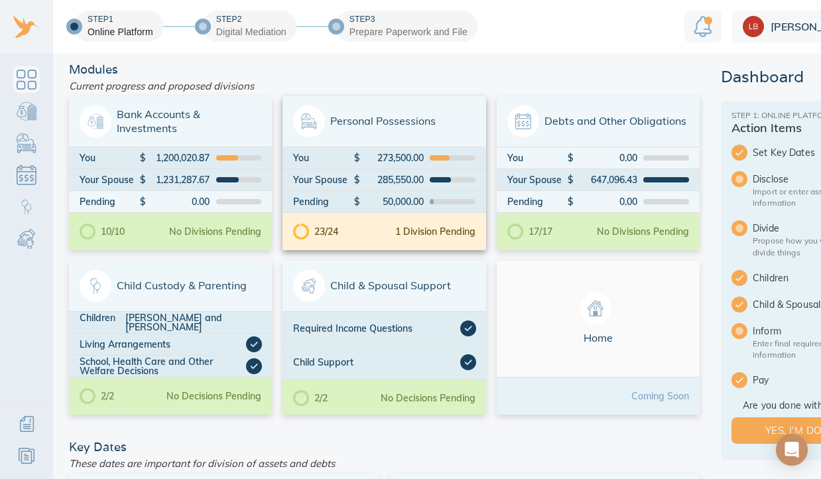
click at [366, 233] on div "23/24 1 Division Pending" at bounding box center [383, 231] width 203 height 37
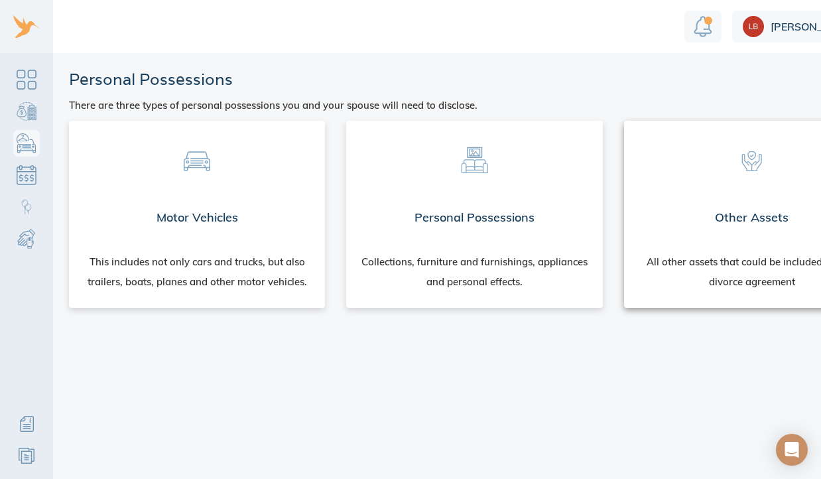
click at [742, 223] on div "Other Assets" at bounding box center [752, 218] width 256 height 48
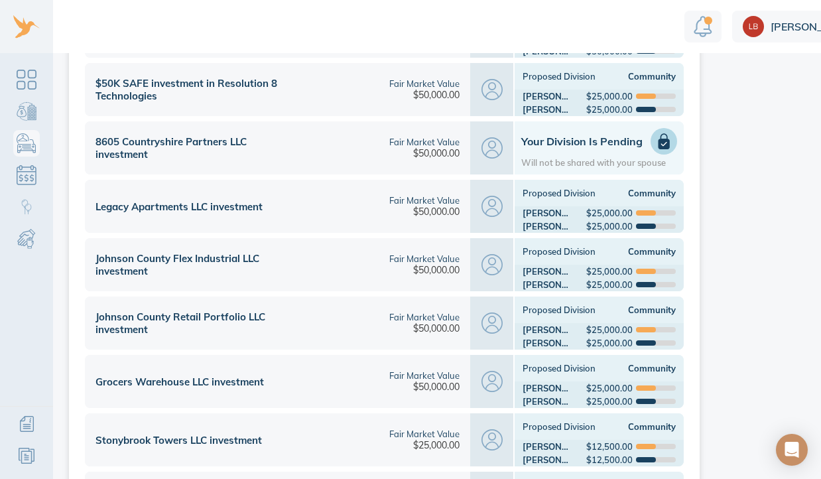
scroll to position [755, 0]
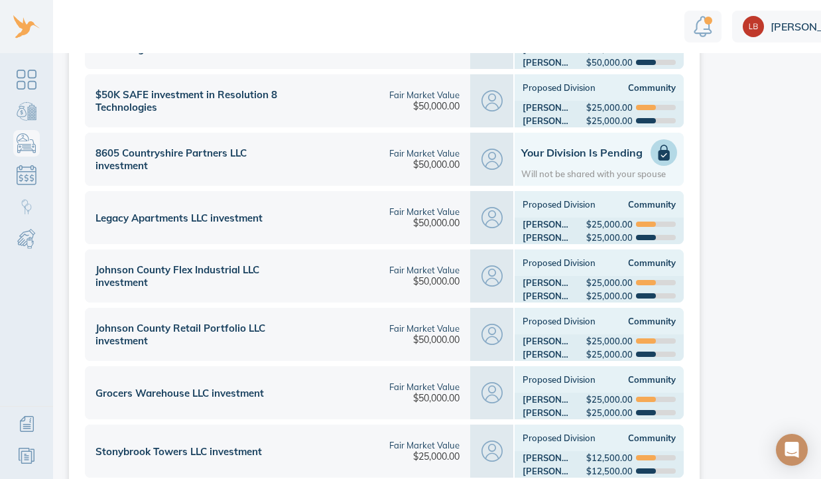
click at [563, 153] on h1 "Your Division is Pending" at bounding box center [599, 152] width 156 height 13
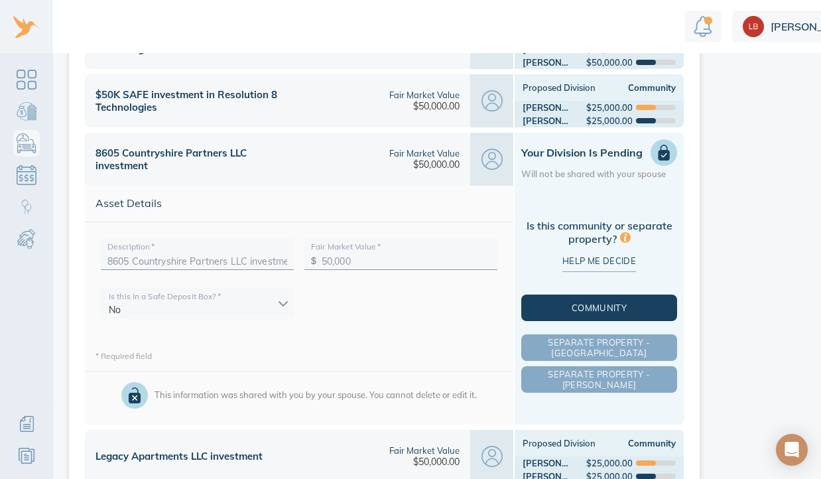
click at [571, 308] on span "Community" at bounding box center [599, 307] width 150 height 11
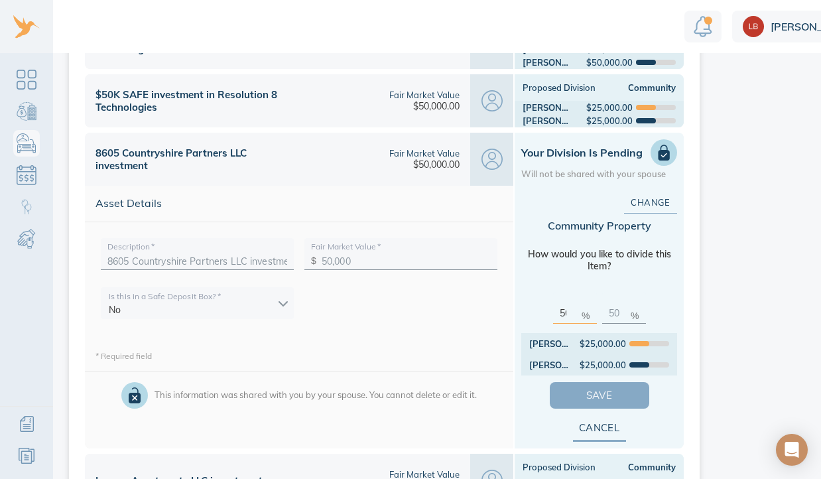
click at [584, 400] on span "Save" at bounding box center [599, 394] width 57 height 17
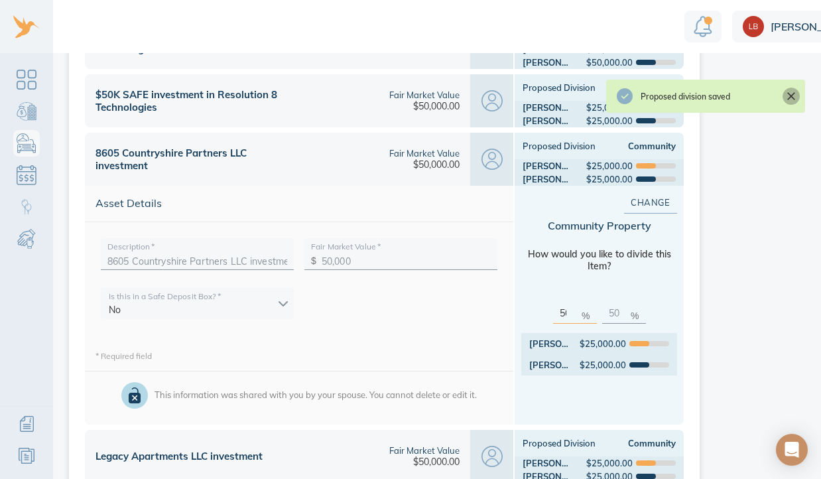
click at [786, 97] on icon "Close" at bounding box center [790, 95] width 13 height 13
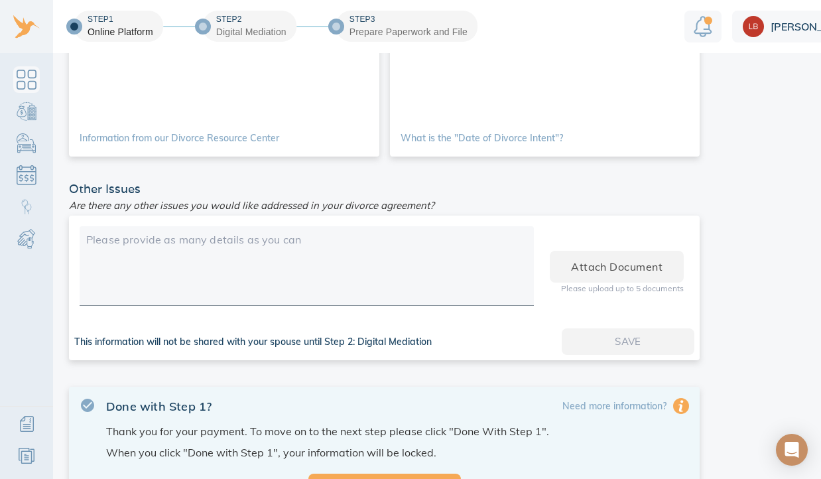
scroll to position [628, 0]
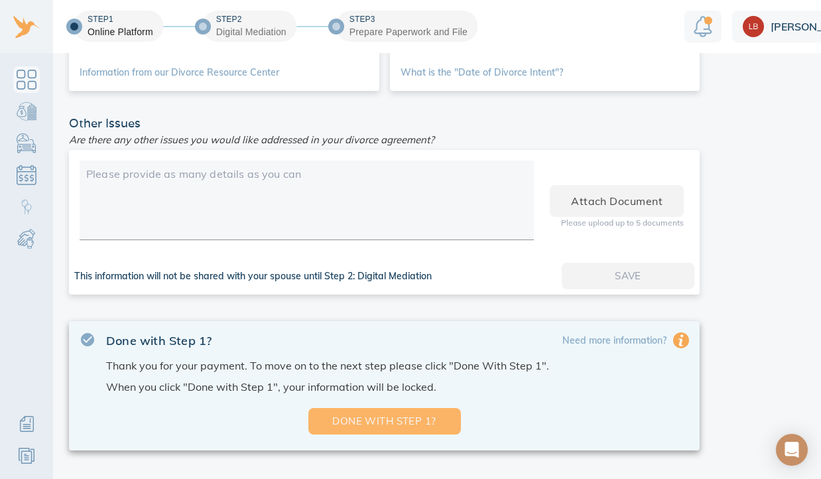
click at [356, 418] on span "Done with Step 1?" at bounding box center [384, 420] width 110 height 17
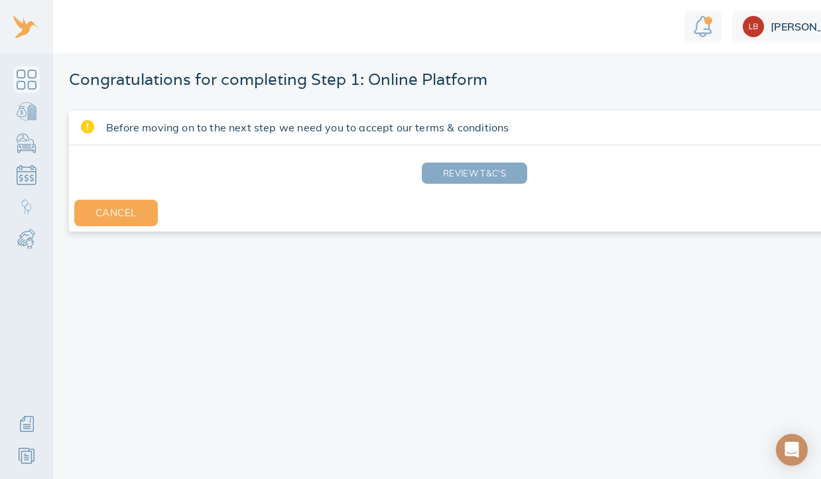
click at [447, 181] on button "Review T&C's" at bounding box center [474, 172] width 105 height 21
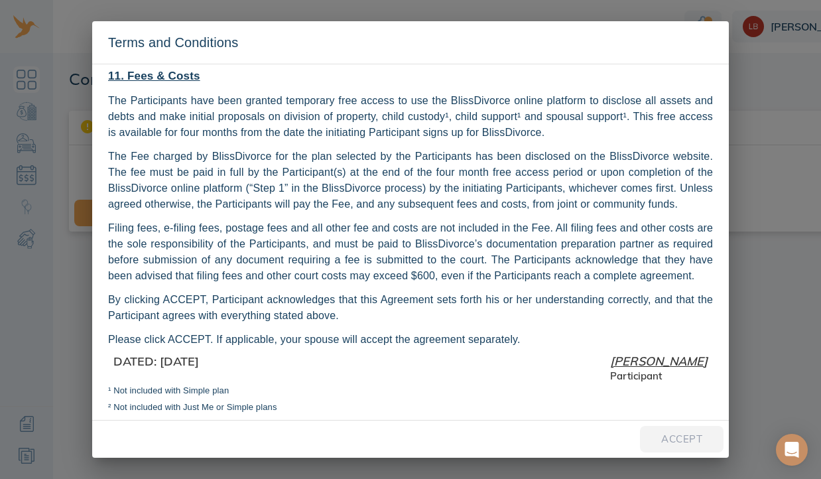
scroll to position [1929, 0]
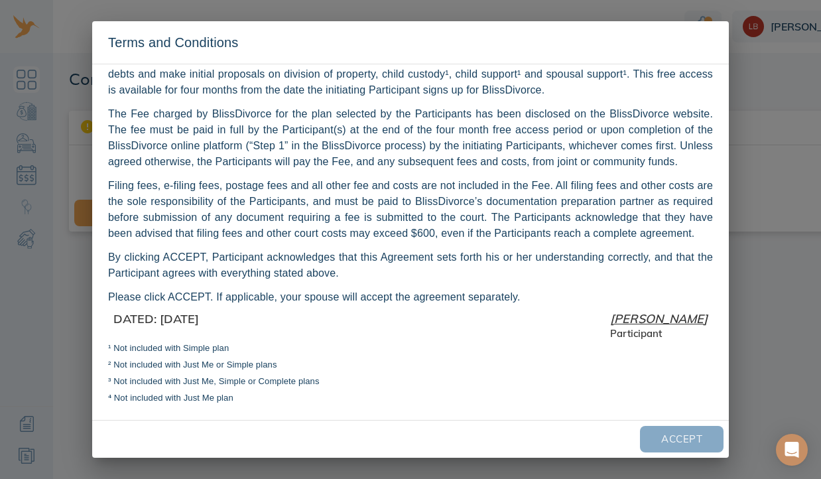
click at [666, 444] on span "Accept" at bounding box center [681, 438] width 41 height 17
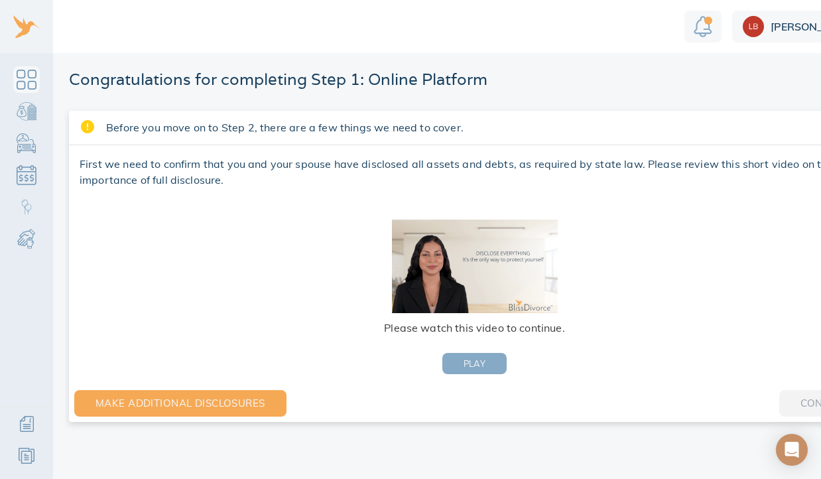
click at [489, 366] on button "PLAY" at bounding box center [474, 363] width 65 height 21
click at [709, 25] on img "Notification" at bounding box center [702, 26] width 19 height 21
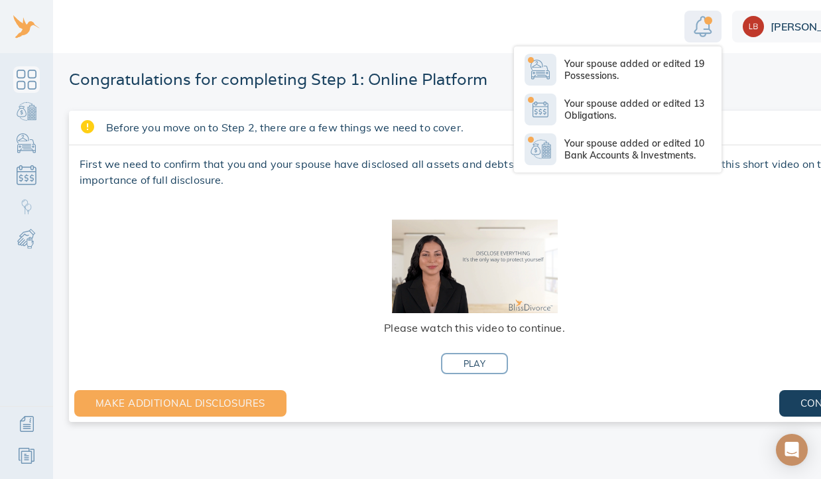
click at [709, 25] on img "Notification" at bounding box center [702, 26] width 19 height 21
